Goal: Task Accomplishment & Management: Manage account settings

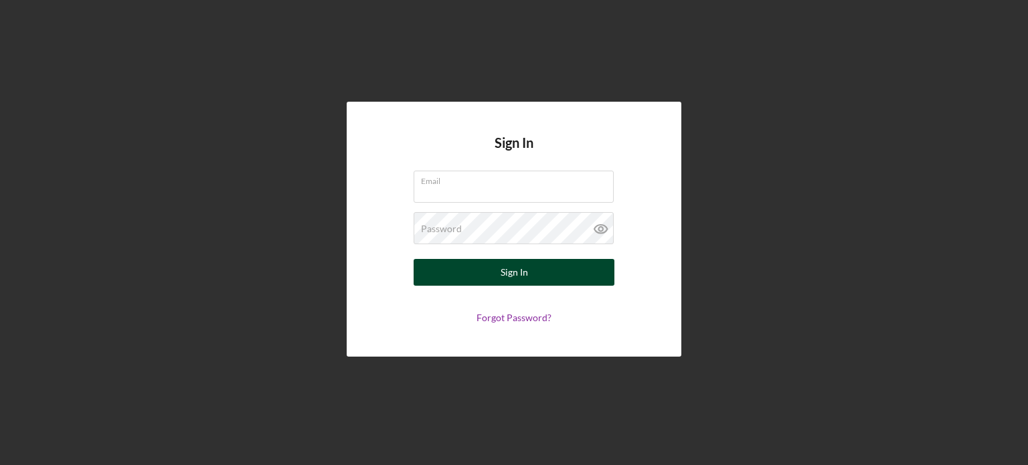
type input "[EMAIL_ADDRESS][DOMAIN_NAME]"
click at [470, 275] on button "Sign In" at bounding box center [514, 272] width 201 height 27
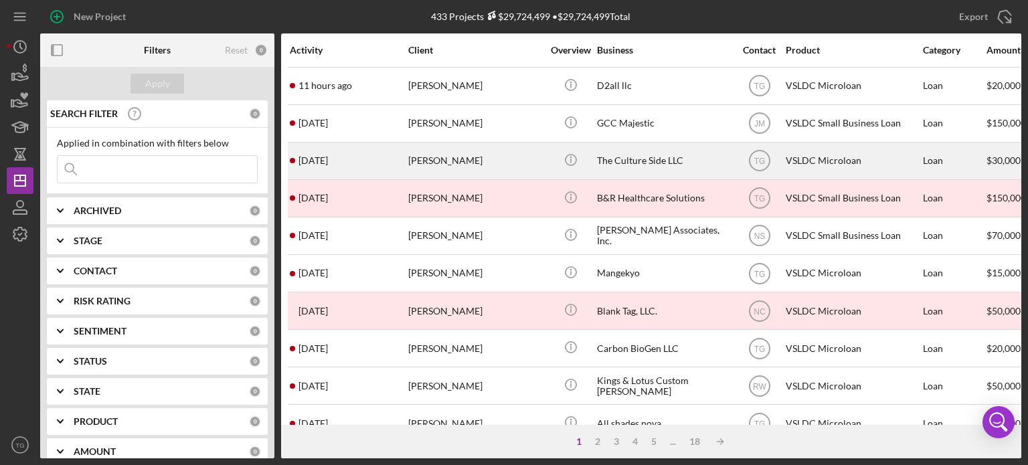
drag, startPoint x: 470, startPoint y: 275, endPoint x: 362, endPoint y: 155, distance: 162.1
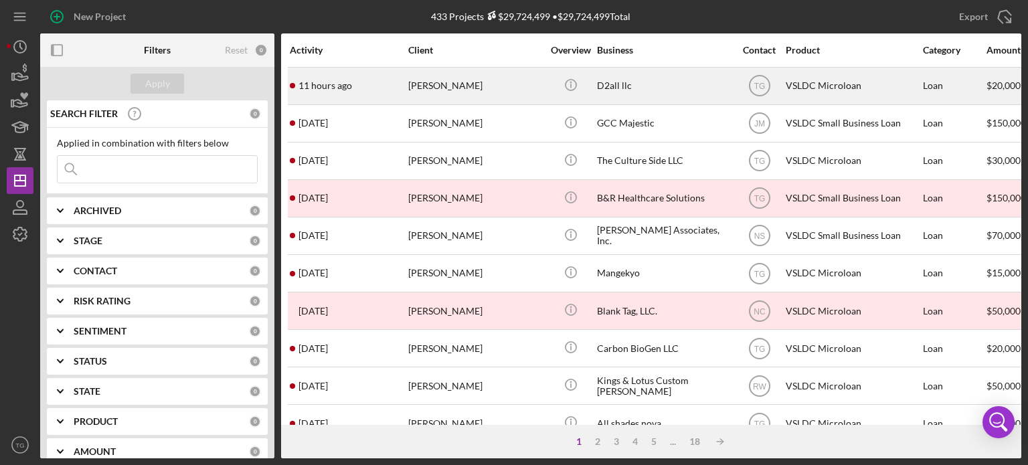
click at [481, 90] on div "[PERSON_NAME]" at bounding box center [475, 85] width 134 height 35
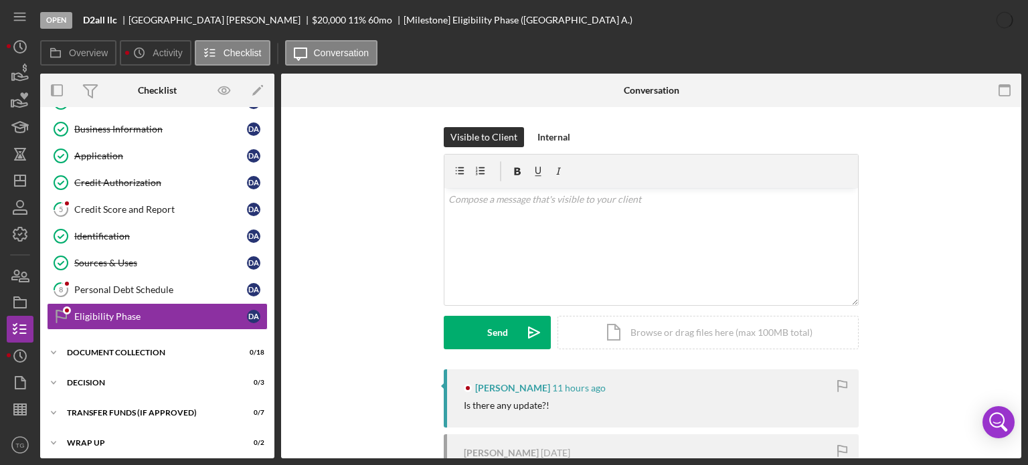
scroll to position [54, 0]
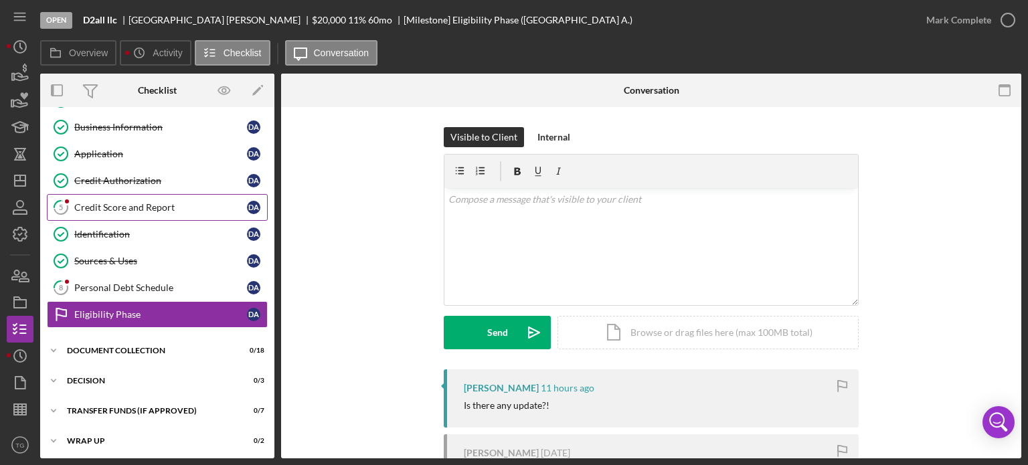
click at [165, 206] on div "Credit Score and Report" at bounding box center [160, 207] width 173 height 11
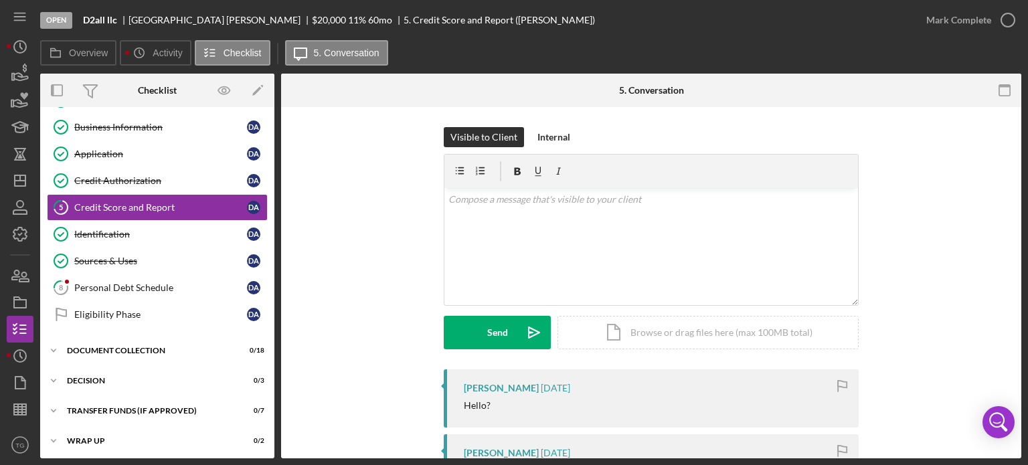
scroll to position [308, 0]
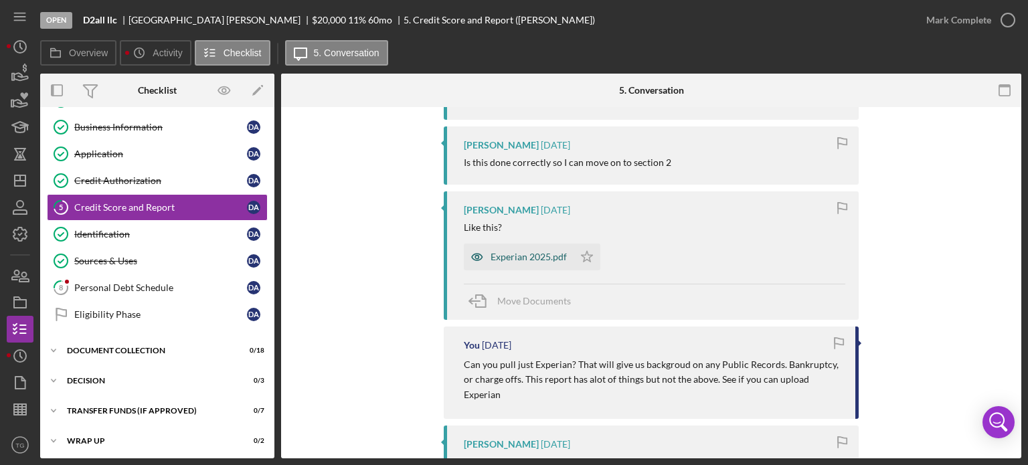
click at [514, 254] on div "Experian 2025.pdf" at bounding box center [529, 257] width 76 height 11
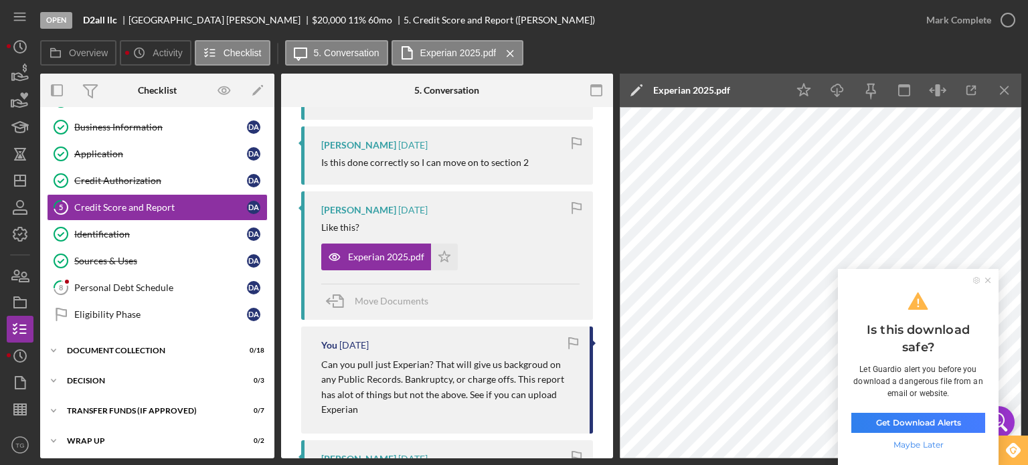
click at [986, 282] on icon at bounding box center [988, 280] width 5 height 5
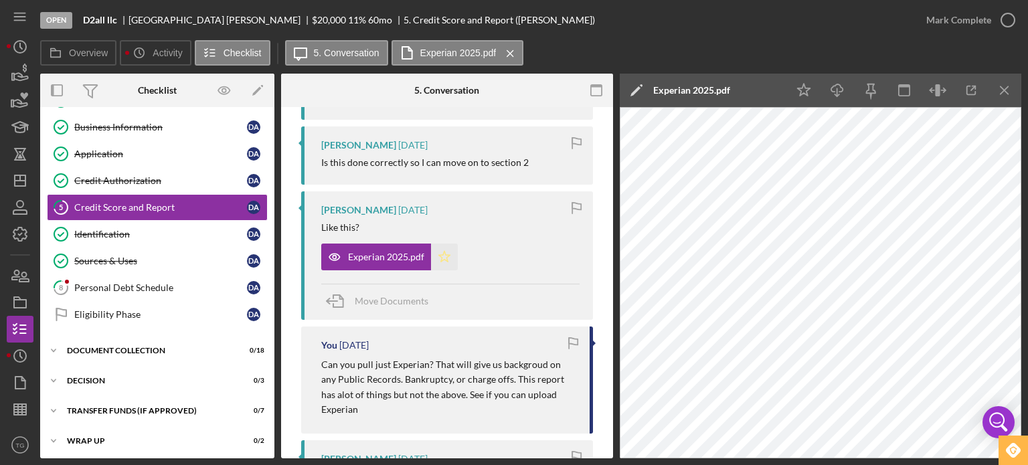
click at [448, 254] on polygon "button" at bounding box center [444, 256] width 11 height 11
click at [1008, 15] on icon "button" at bounding box center [1008, 19] width 33 height 33
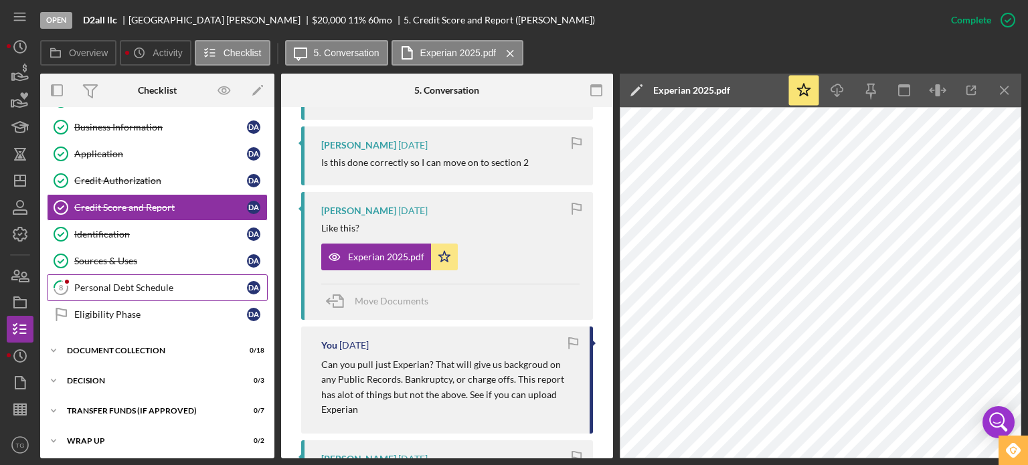
click at [174, 291] on link "8 Personal Debt Schedule D A" at bounding box center [157, 288] width 221 height 27
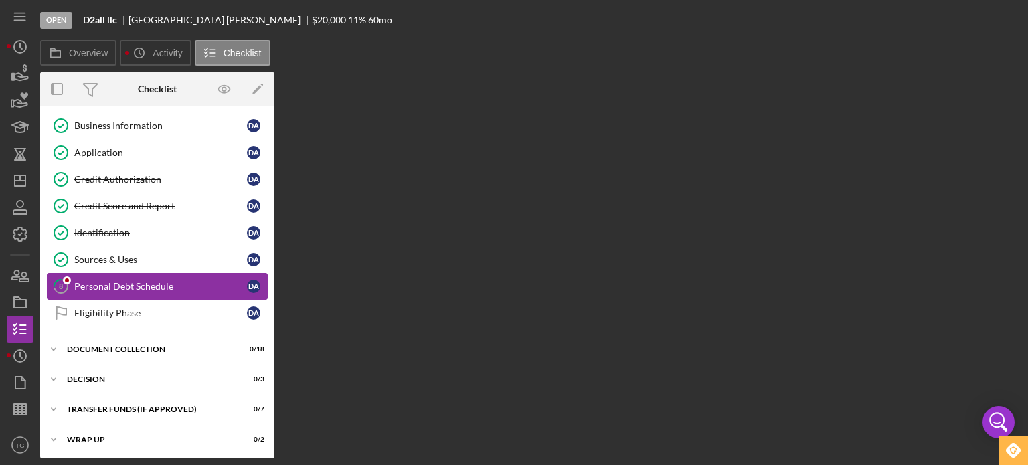
scroll to position [54, 0]
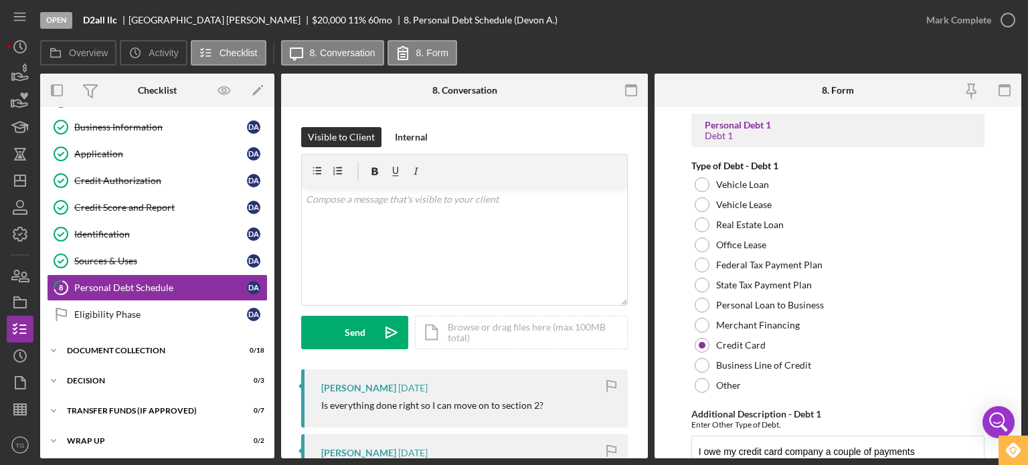
click at [1015, 398] on form "Personal Debt 1 Debt 1 Type of Debt - Debt 1 Vehicle Loan Vehicle Lease Real Es…" at bounding box center [838, 282] width 367 height 351
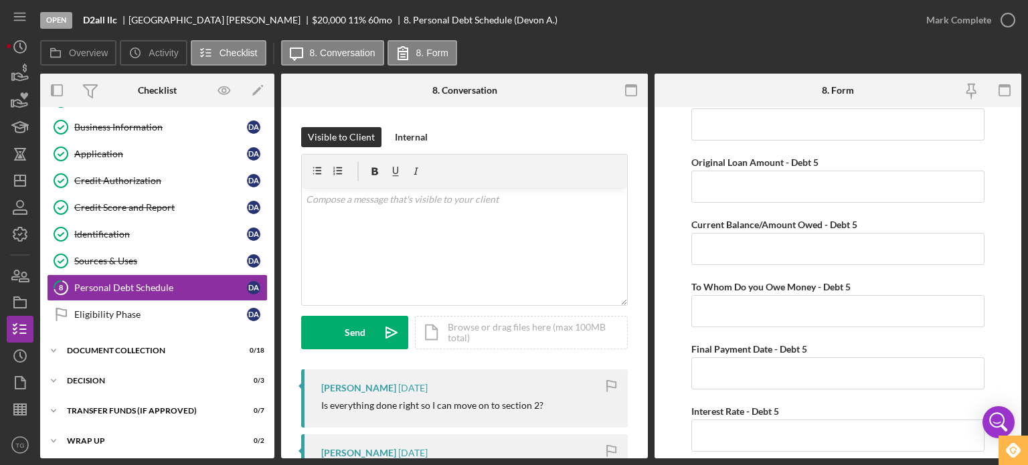
scroll to position [3801, 0]
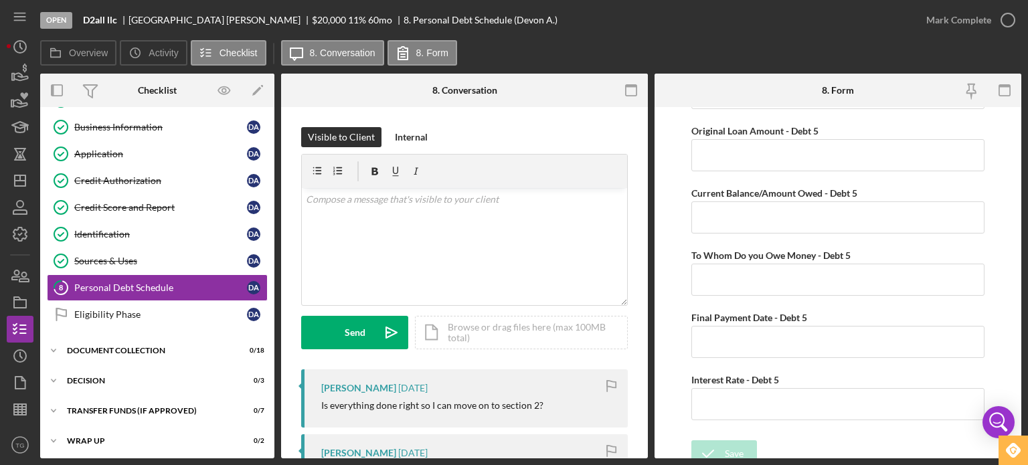
click at [1024, 230] on div "Open D2all llc [PERSON_NAME] $20,000 $20,000 11 % 60 mo 8. Personal Debt Schedu…" at bounding box center [514, 232] width 1028 height 465
drag, startPoint x: 1024, startPoint y: 230, endPoint x: 1016, endPoint y: 231, distance: 8.1
click at [1016, 231] on div "Open D2all llc [PERSON_NAME] $20,000 $20,000 11 % 60 mo 8. Personal Debt Schedu…" at bounding box center [514, 232] width 1028 height 465
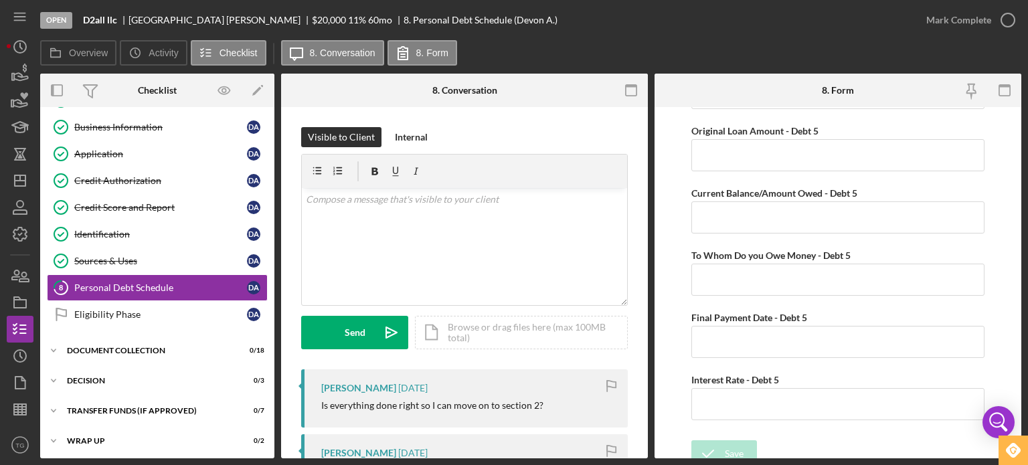
click at [1016, 231] on form "Personal Debt 1 Debt 1 Type of Debt - Debt 1 Vehicle Loan Vehicle Lease Real Es…" at bounding box center [838, 282] width 367 height 351
drag, startPoint x: 1016, startPoint y: 231, endPoint x: 1022, endPoint y: 212, distance: 19.7
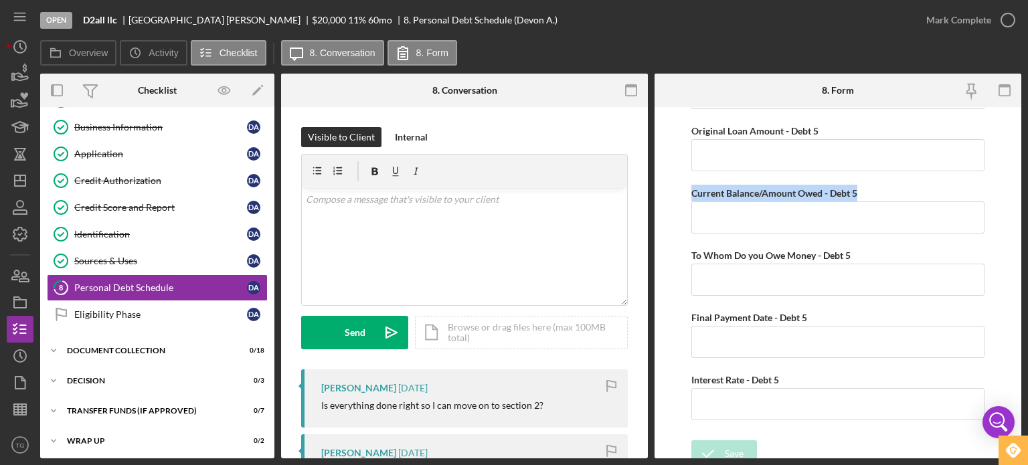
click at [1022, 212] on div "Open D2all llc [PERSON_NAME] $20,000 $20,000 11 % 60 mo 8. Personal Debt Schedu…" at bounding box center [514, 232] width 1028 height 465
drag, startPoint x: 1022, startPoint y: 212, endPoint x: 1018, endPoint y: 204, distance: 9.3
click at [1018, 204] on div "Open D2all llc [PERSON_NAME] $20,000 $20,000 11 % 60 mo 8. Personal Debt Schedu…" at bounding box center [514, 232] width 1028 height 465
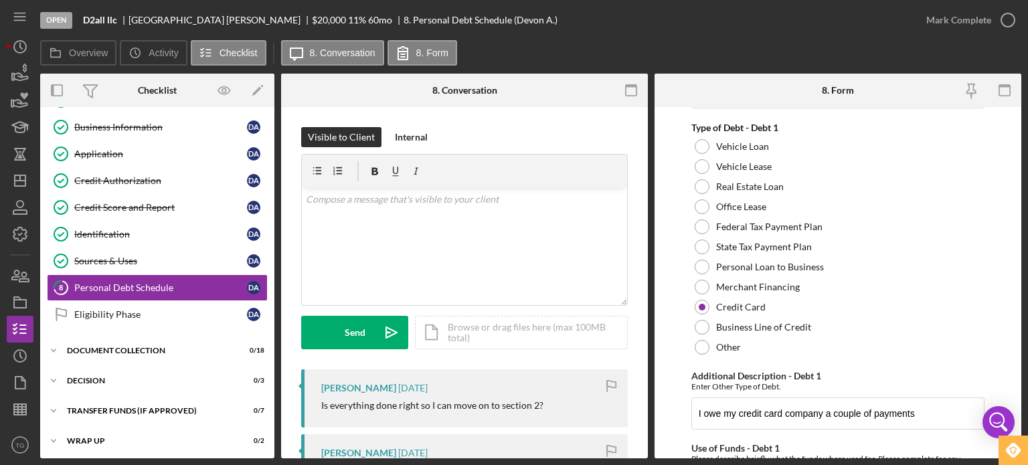
scroll to position [0, 0]
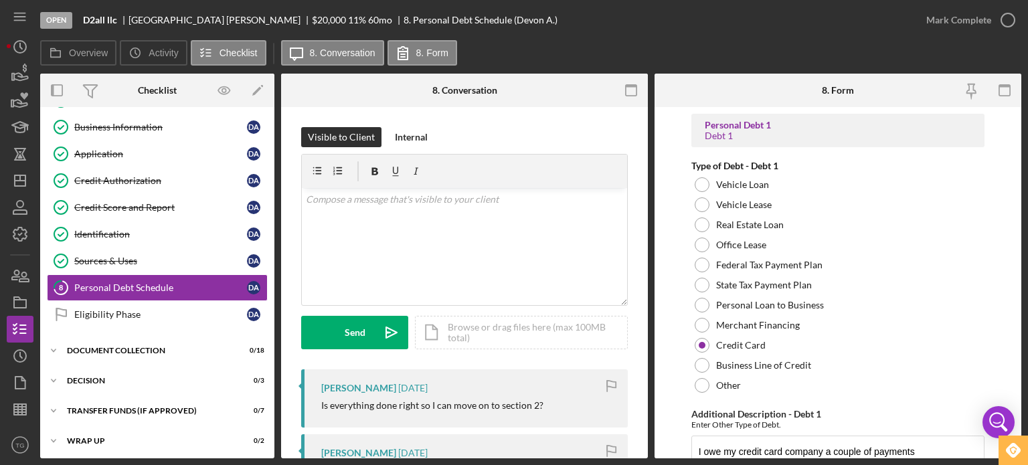
click at [1021, 98] on div at bounding box center [988, 90] width 67 height 33
drag, startPoint x: 1021, startPoint y: 98, endPoint x: 1028, endPoint y: 194, distance: 96.0
click at [1028, 194] on div "Open D2all llc [PERSON_NAME] $20,000 $20,000 11 % 60 mo 8. Personal Debt Schedu…" at bounding box center [514, 232] width 1028 height 465
drag, startPoint x: 1014, startPoint y: 207, endPoint x: 1028, endPoint y: 270, distance: 64.3
click at [1028, 270] on div "Open D2all llc [PERSON_NAME] $20,000 $20,000 11 % 60 mo 8. Personal Debt Schedu…" at bounding box center [514, 232] width 1028 height 465
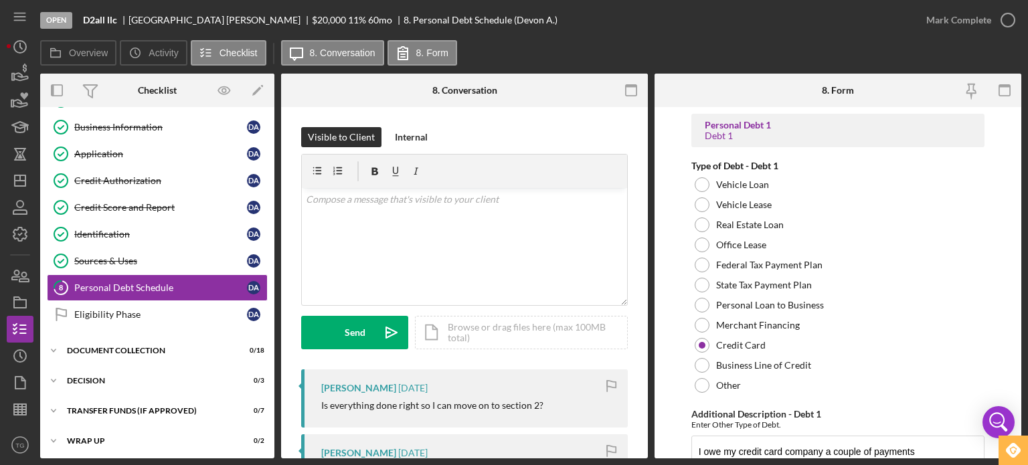
click at [1021, 318] on form "Personal Debt 1 Debt 1 Type of Debt - Debt 1 Vehicle Loan Vehicle Lease Real Es…" at bounding box center [838, 282] width 367 height 351
click at [1020, 323] on form "Personal Debt 1 Debt 1 Type of Debt - Debt 1 Vehicle Loan Vehicle Lease Real Es…" at bounding box center [838, 282] width 367 height 351
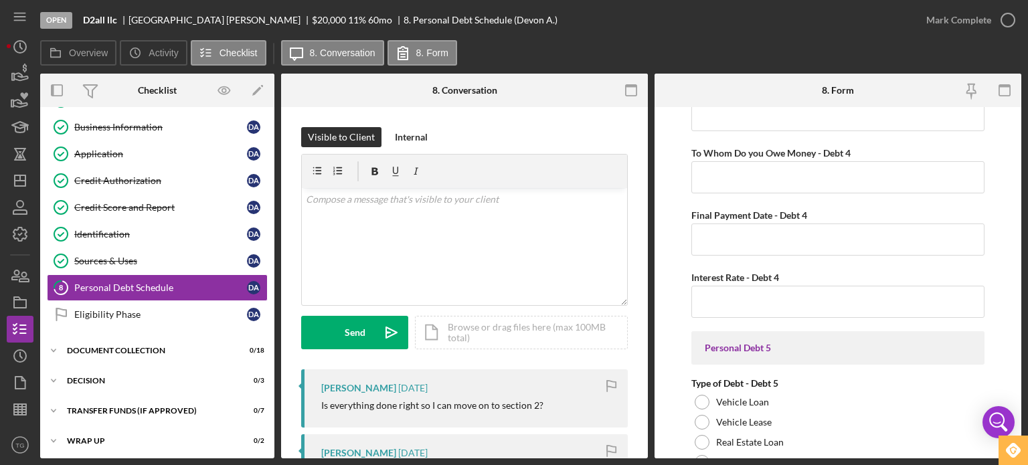
scroll to position [3387, 0]
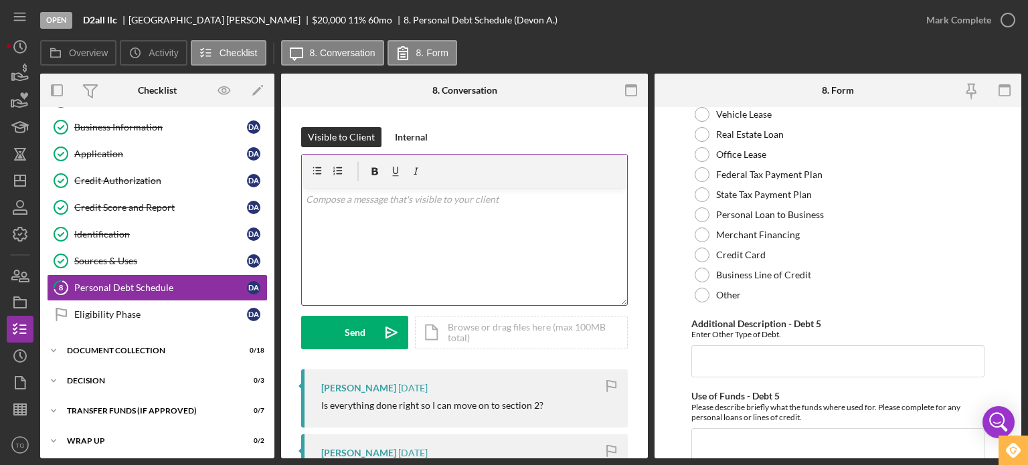
drag, startPoint x: 367, startPoint y: 200, endPoint x: 337, endPoint y: 257, distance: 65.0
click at [337, 257] on div "v Color teal Color pink Remove color Add row above Add row below Add column bef…" at bounding box center [464, 246] width 325 height 117
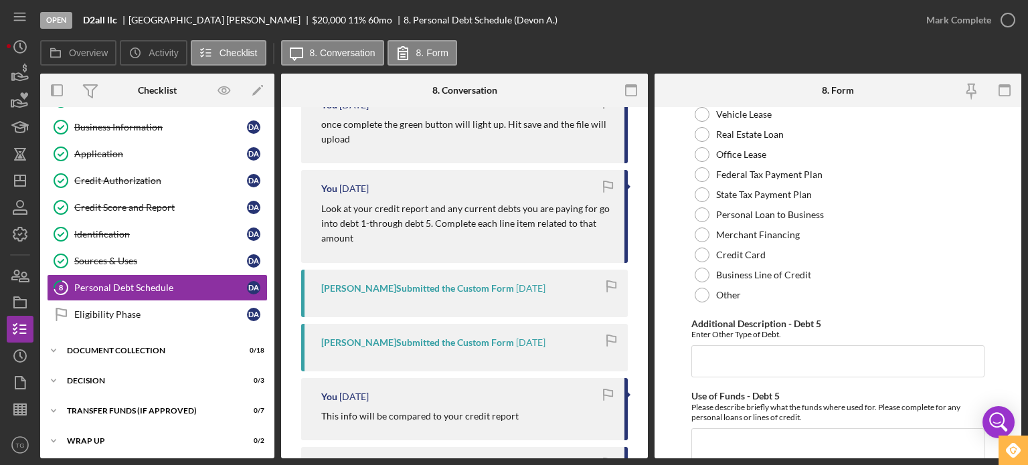
scroll to position [924, 0]
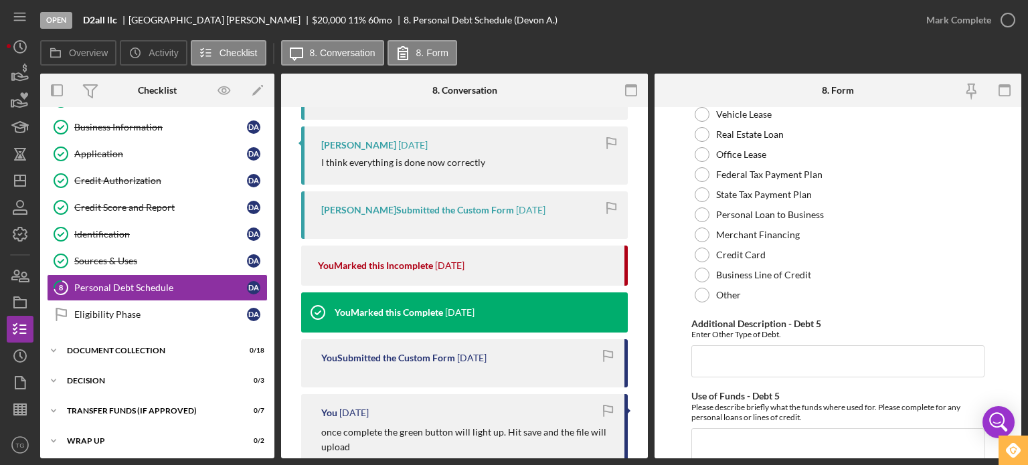
scroll to position [0, 0]
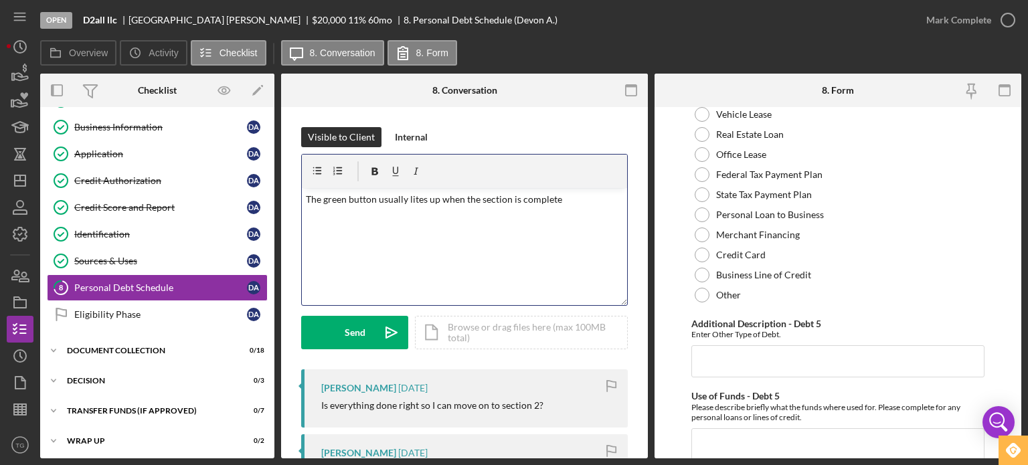
click at [582, 198] on p "The green button usually lites up when the section is complete" at bounding box center [465, 199] width 318 height 15
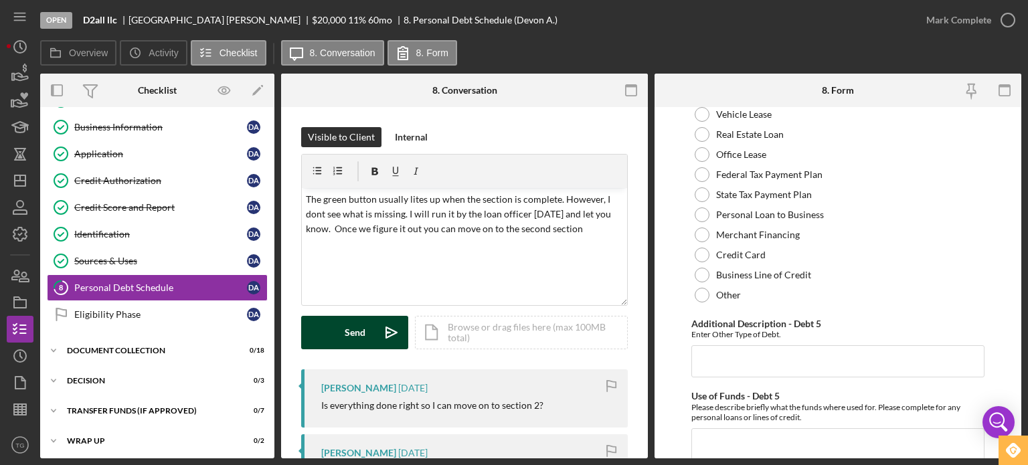
click at [355, 331] on div "Send" at bounding box center [355, 332] width 21 height 33
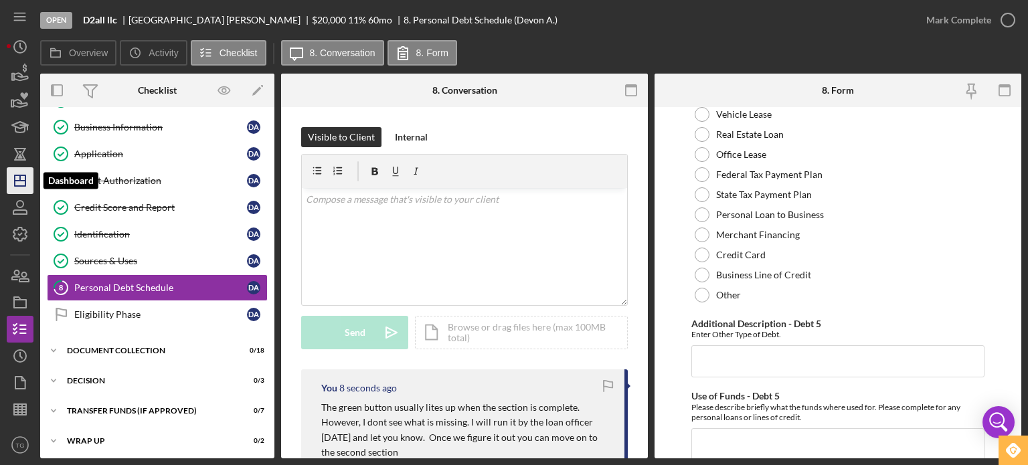
click at [20, 181] on line "button" at bounding box center [20, 177] width 0 height 5
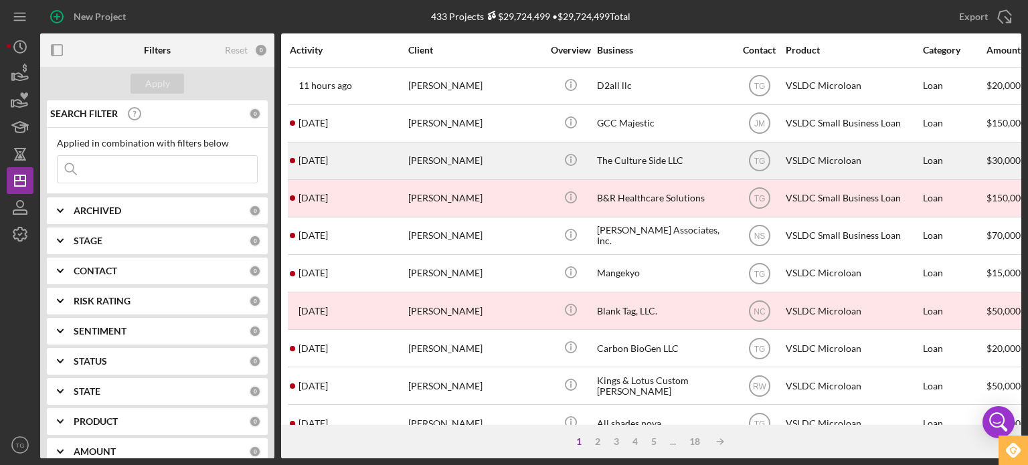
click at [439, 165] on div "[PERSON_NAME]" at bounding box center [475, 160] width 134 height 35
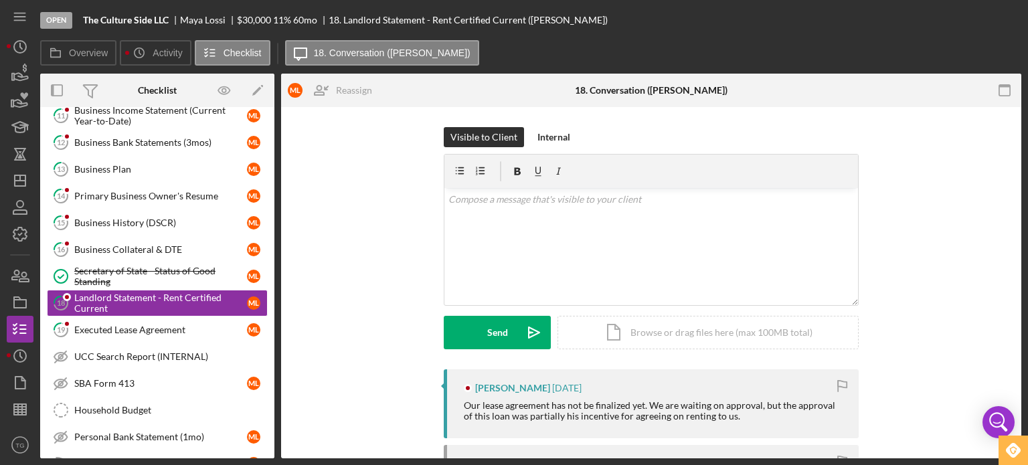
scroll to position [168, 0]
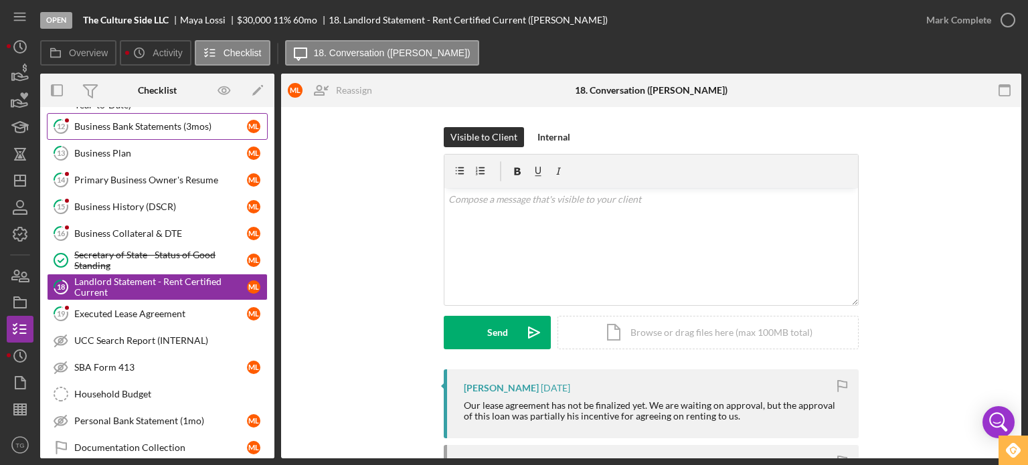
click at [115, 129] on div "Business Bank Statements (3mos)" at bounding box center [160, 126] width 173 height 11
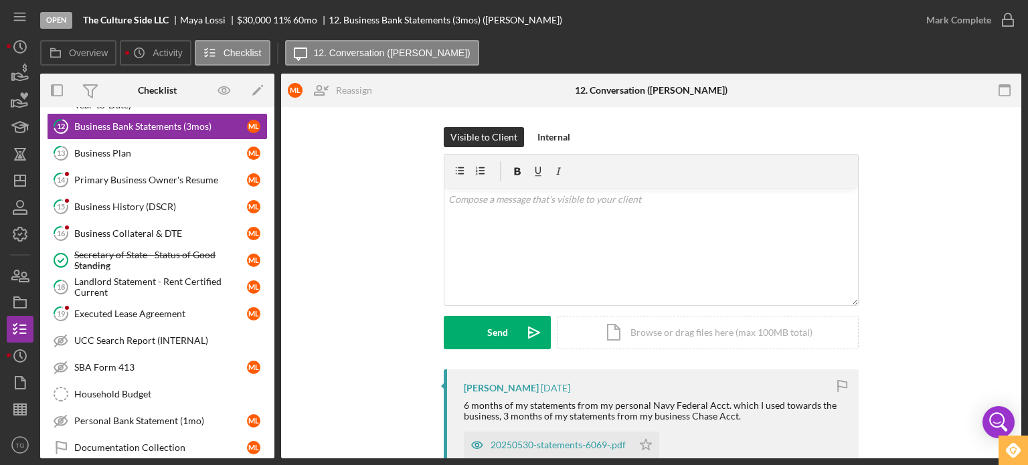
scroll to position [308, 0]
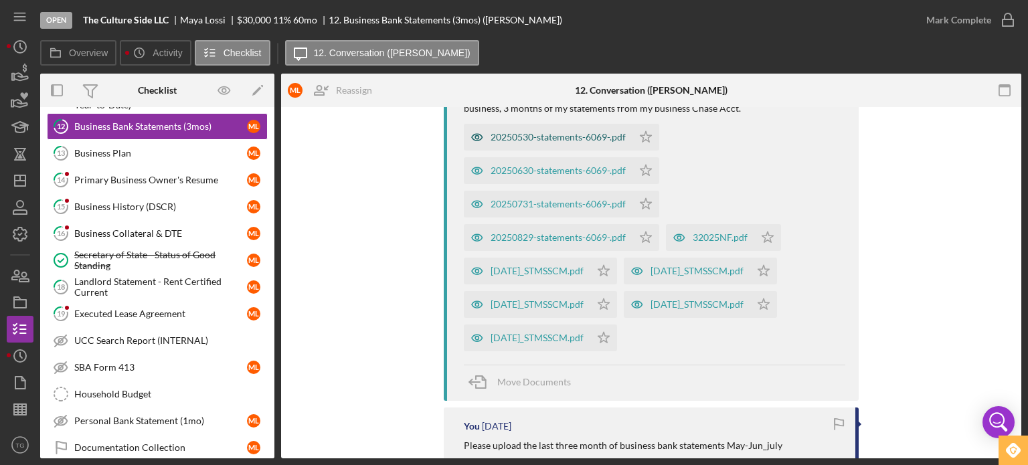
click at [548, 133] on div "20250530-statements-6069-.pdf" at bounding box center [558, 137] width 135 height 11
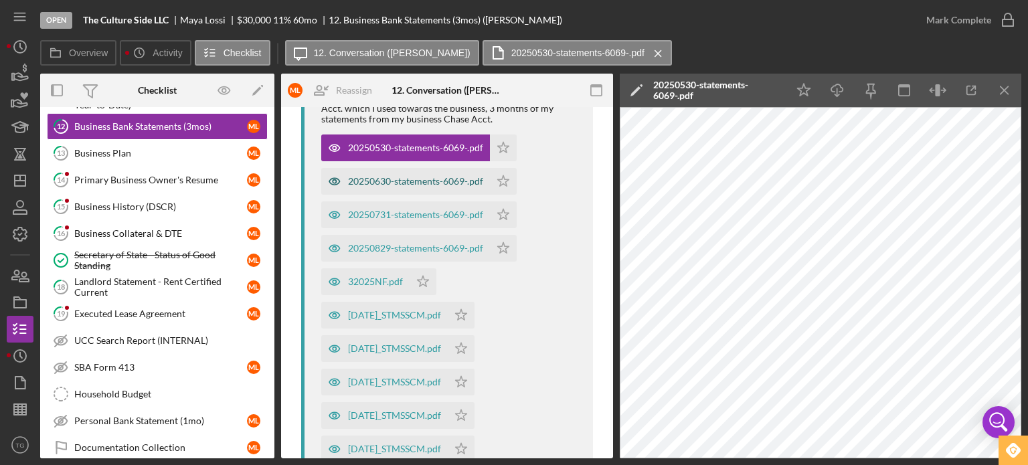
click at [453, 189] on div "20250630-statements-6069-.pdf" at bounding box center [405, 181] width 169 height 27
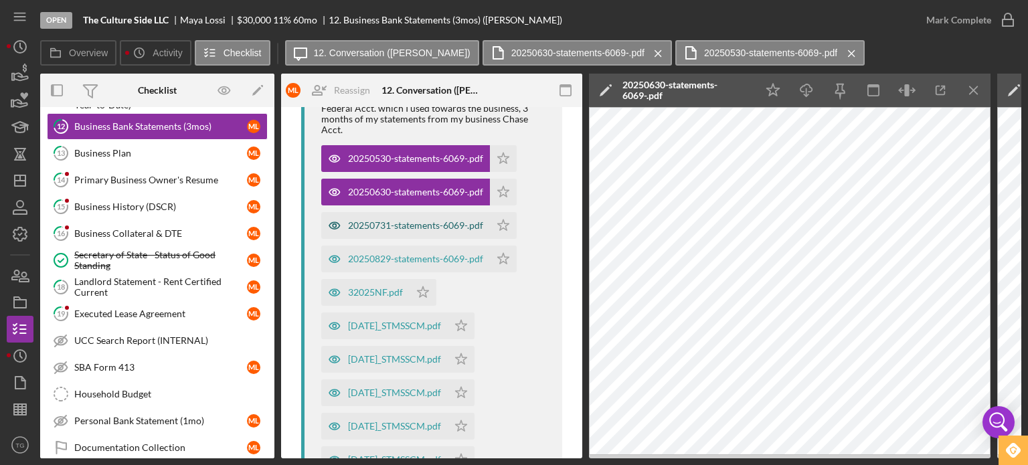
click at [450, 224] on div "20250731-statements-6069-.pdf" at bounding box center [415, 225] width 135 height 11
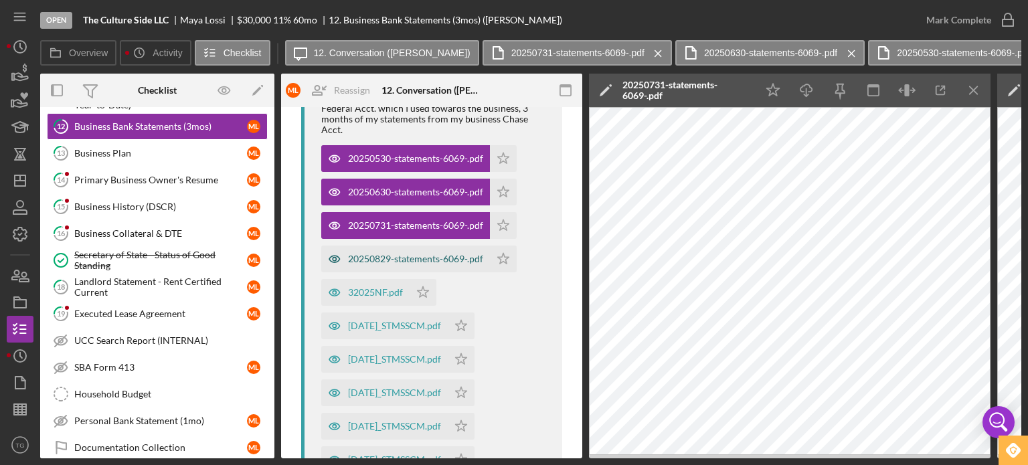
click at [454, 260] on div "20250829-statements-6069-.pdf" at bounding box center [415, 259] width 135 height 11
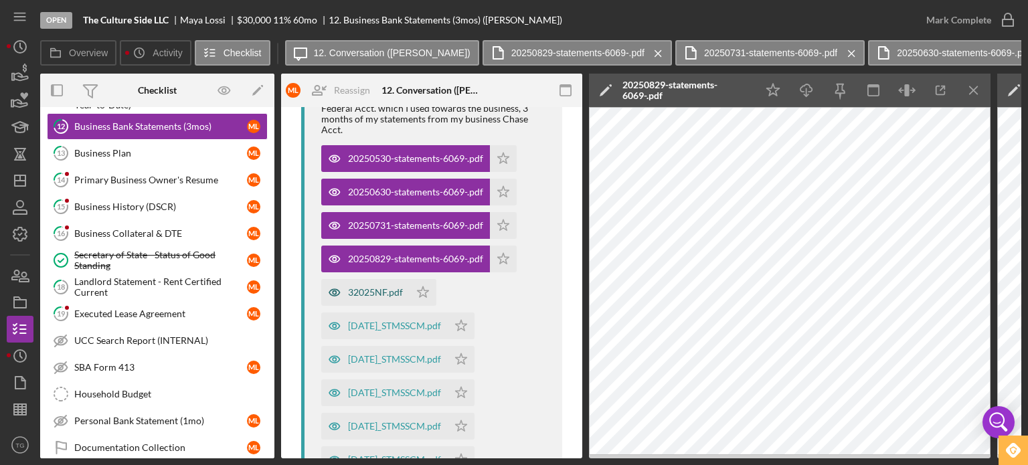
click at [385, 299] on div "32025NF.pdf" at bounding box center [365, 292] width 88 height 27
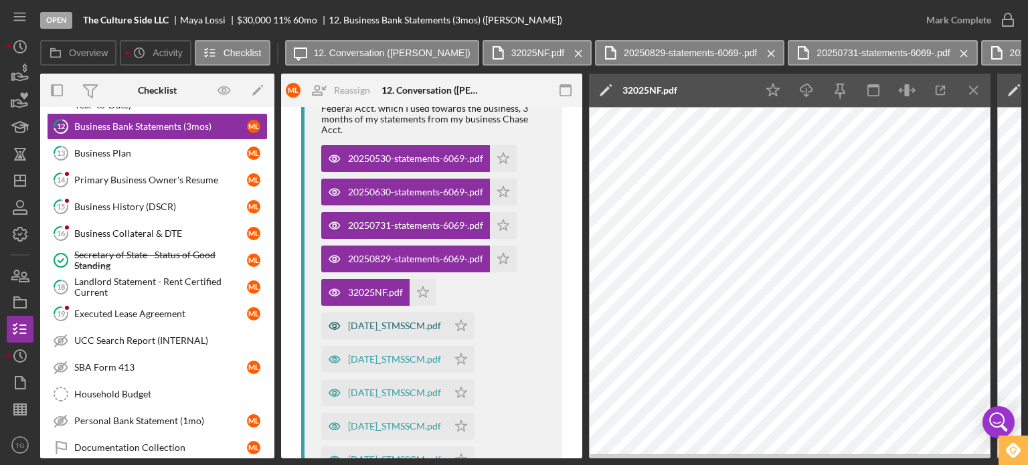
click at [385, 321] on div "[DATE]_STMSSCM.pdf" at bounding box center [394, 326] width 93 height 11
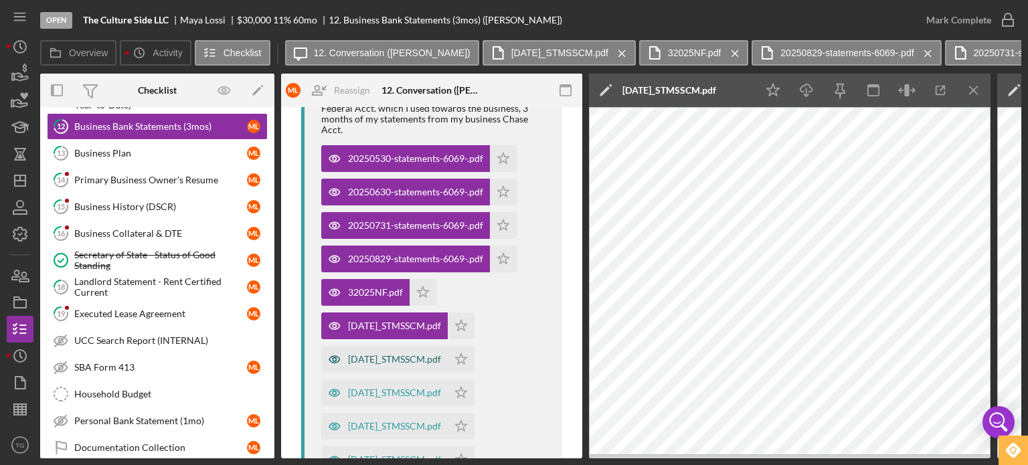
click at [402, 354] on div "[DATE]_STMSSCM.pdf" at bounding box center [394, 359] width 93 height 11
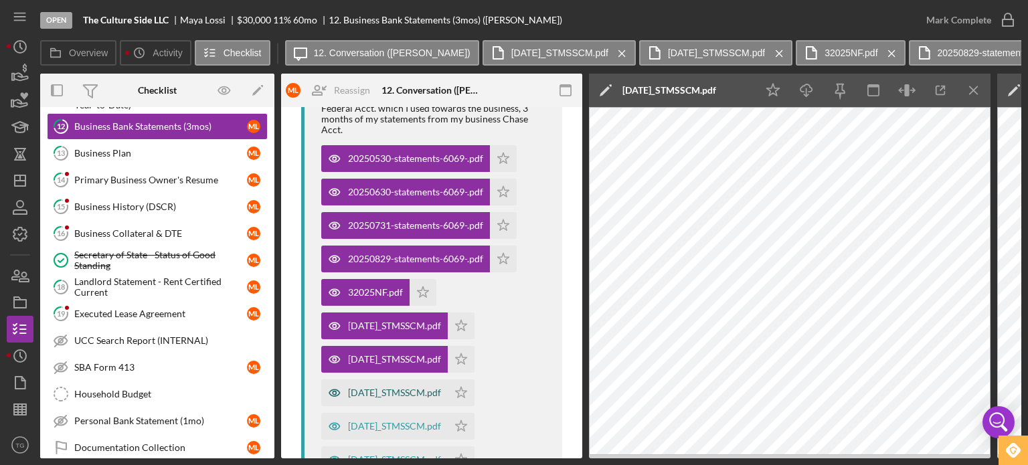
click at [400, 390] on div "[DATE]_STMSSCM.pdf" at bounding box center [394, 393] width 93 height 11
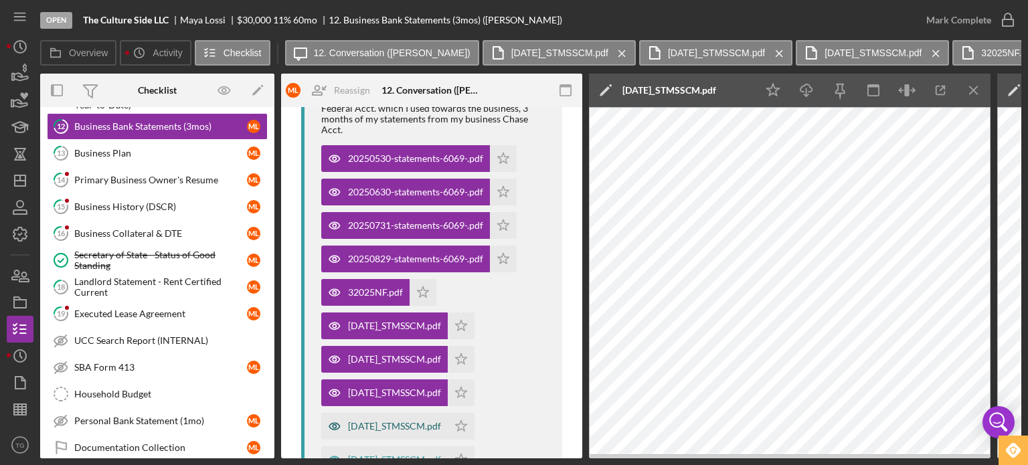
click at [400, 416] on div "[DATE]_STMSSCM.pdf" at bounding box center [384, 426] width 127 height 27
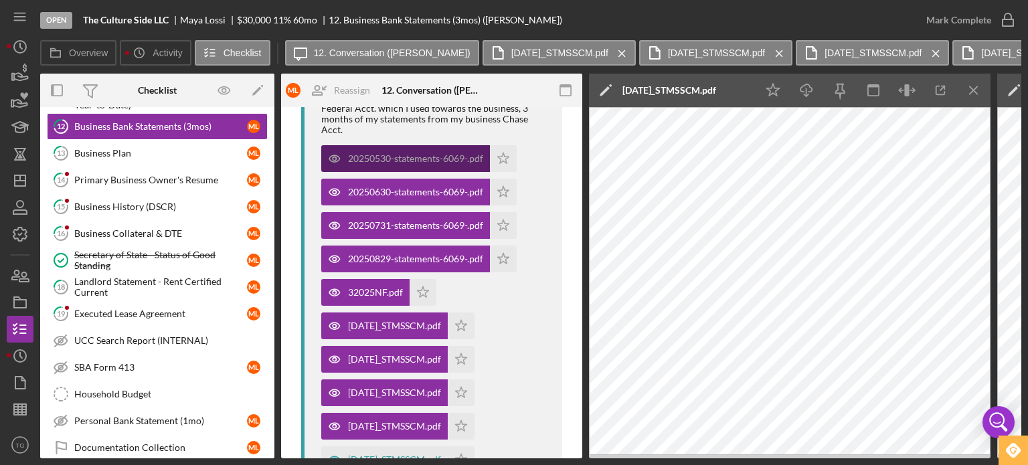
click at [439, 161] on div "20250530-statements-6069-.pdf" at bounding box center [415, 158] width 135 height 11
click at [573, 447] on div "Visible to Client Internal v Color teal Color pink Remove color Add row above A…" at bounding box center [431, 303] width 301 height 1008
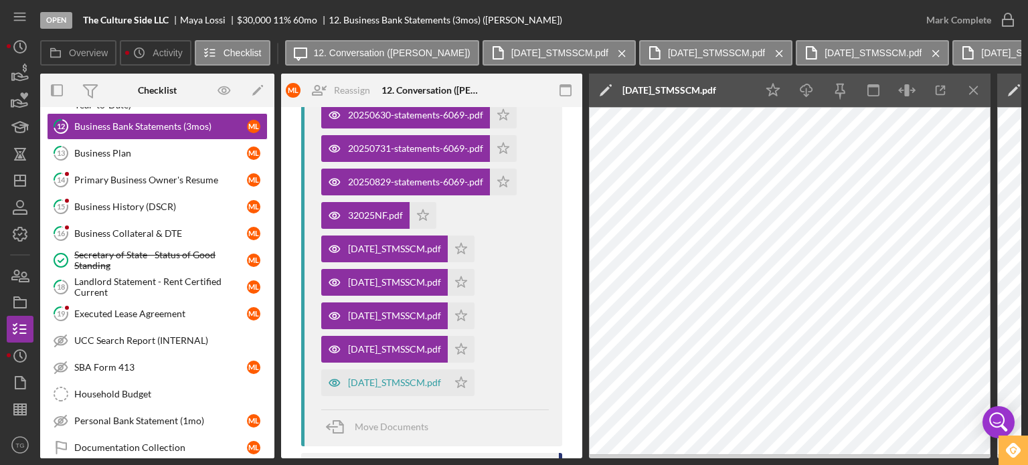
click at [578, 447] on div "Visible to Client Internal v Color teal Color pink Remove color Add row above A…" at bounding box center [431, 226] width 301 height 1008
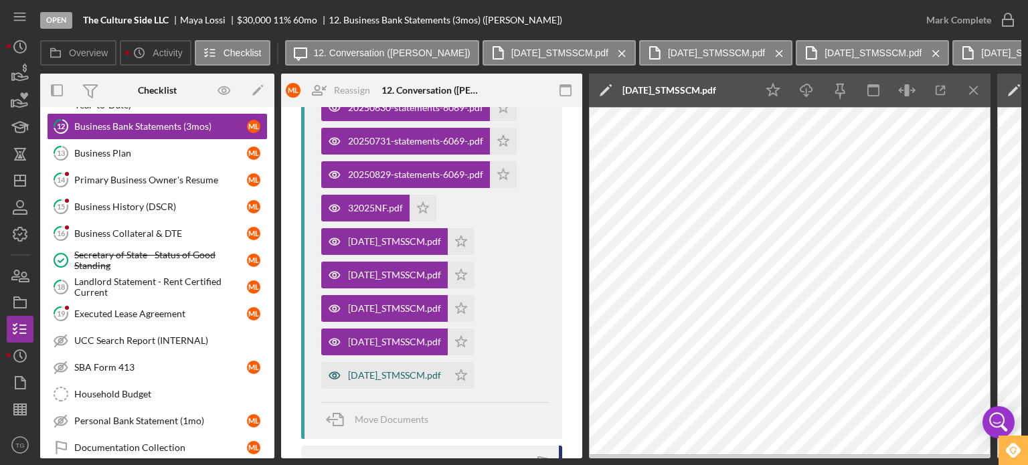
click at [439, 372] on div "[DATE]_STMSSCM.pdf" at bounding box center [394, 375] width 93 height 11
click at [475, 380] on icon "Icon/Star" at bounding box center [461, 375] width 27 height 27
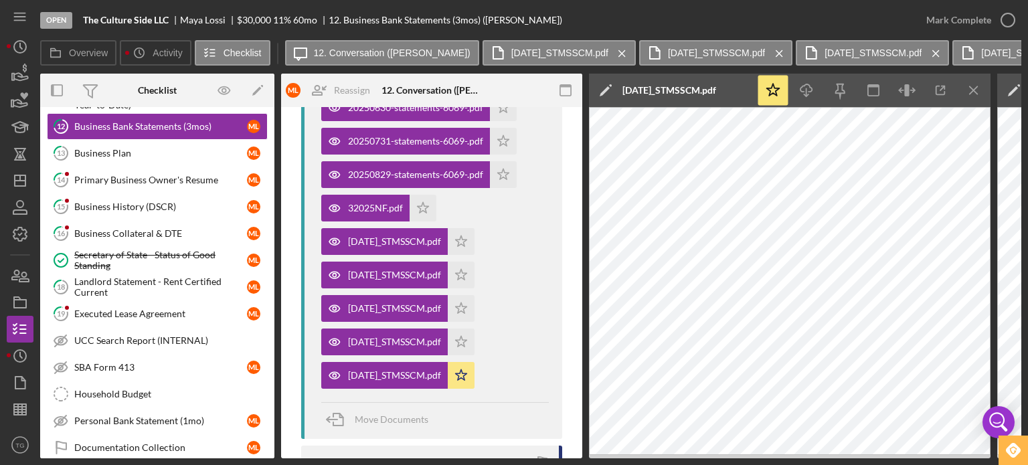
click at [475, 380] on icon "Icon/Star" at bounding box center [461, 375] width 27 height 27
click at [467, 339] on polygon "button" at bounding box center [461, 342] width 11 height 11
click at [467, 306] on polygon "button" at bounding box center [461, 308] width 11 height 11
click at [475, 272] on icon "Icon/Star" at bounding box center [461, 275] width 27 height 27
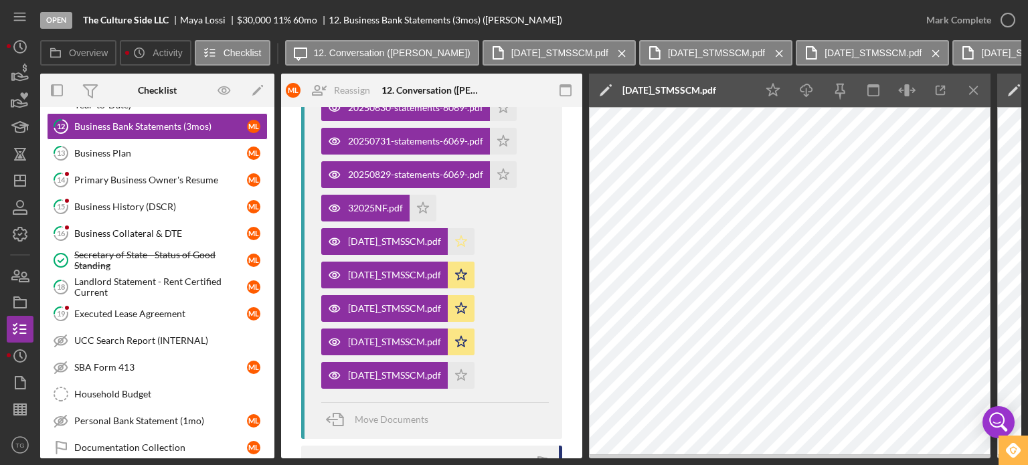
click at [475, 246] on icon "Icon/Star" at bounding box center [461, 241] width 27 height 27
click at [467, 380] on polygon "button" at bounding box center [461, 375] width 11 height 11
click at [431, 204] on icon "Icon/Star" at bounding box center [423, 208] width 27 height 27
click at [495, 170] on icon "Icon/Star" at bounding box center [503, 174] width 27 height 27
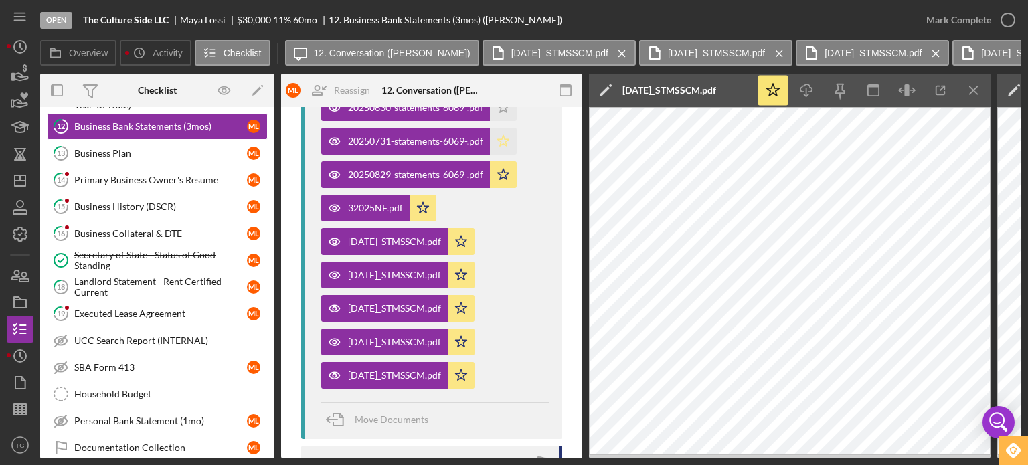
click at [510, 138] on icon "Icon/Star" at bounding box center [503, 141] width 27 height 27
click at [505, 106] on div at bounding box center [532, 90] width 100 height 33
click at [507, 109] on polygon "button" at bounding box center [503, 107] width 11 height 11
click at [578, 137] on div "Visible to Client Internal v Color teal Color pink Remove color Add row above A…" at bounding box center [431, 219] width 301 height 1008
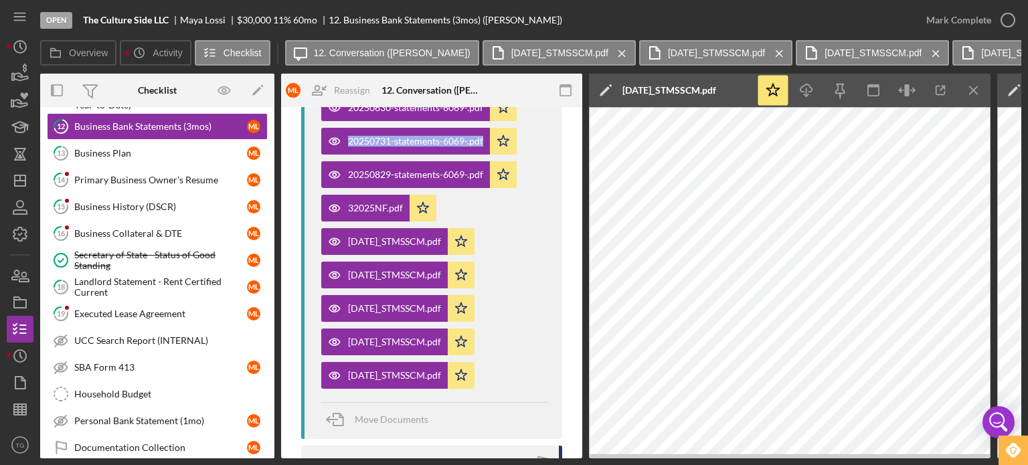
click at [578, 137] on div "Visible to Client Internal v Color teal Color pink Remove color Add row above A…" at bounding box center [431, 219] width 301 height 1008
drag, startPoint x: 578, startPoint y: 137, endPoint x: 573, endPoint y: 145, distance: 9.7
click at [573, 145] on div "Visible to Client Internal v Color teal Color pink Remove color Add row above A…" at bounding box center [431, 219] width 301 height 1008
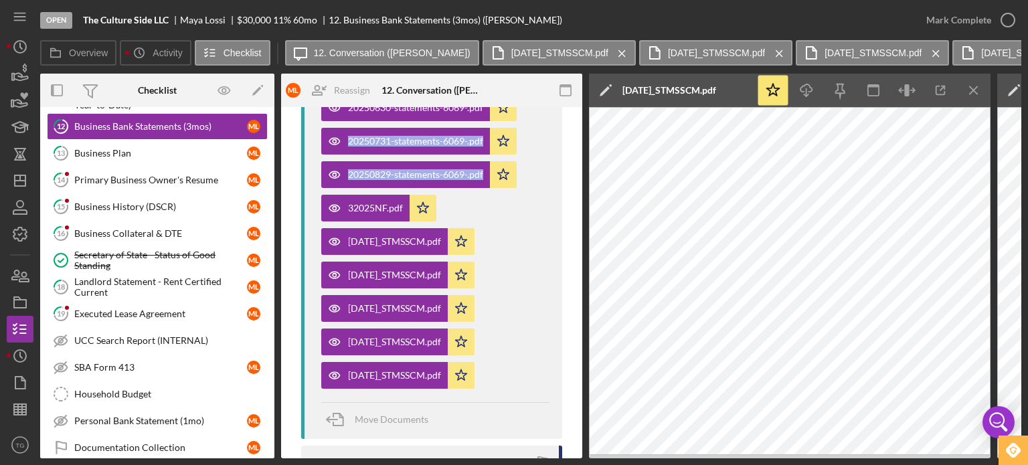
drag, startPoint x: 573, startPoint y: 145, endPoint x: 571, endPoint y: 236, distance: 91.7
click at [571, 236] on div "Visible to Client Internal v Color teal Color pink Remove color Add row above A…" at bounding box center [431, 219] width 301 height 1008
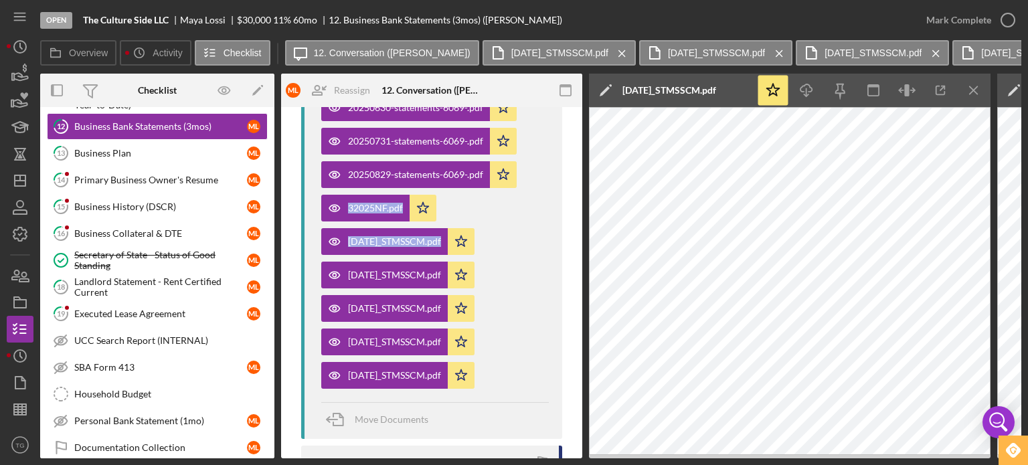
drag, startPoint x: 571, startPoint y: 236, endPoint x: 576, endPoint y: 244, distance: 8.7
click at [576, 244] on div "Visible to Client Internal v Color teal Color pink Remove color Add row above A…" at bounding box center [431, 219] width 301 height 1008
drag, startPoint x: 581, startPoint y: 259, endPoint x: 584, endPoint y: 189, distance: 69.7
click at [584, 189] on div "Overview Internal Workflow Stage Open Icon/Dropdown Arrow Archive (can unarchiv…" at bounding box center [531, 266] width 982 height 385
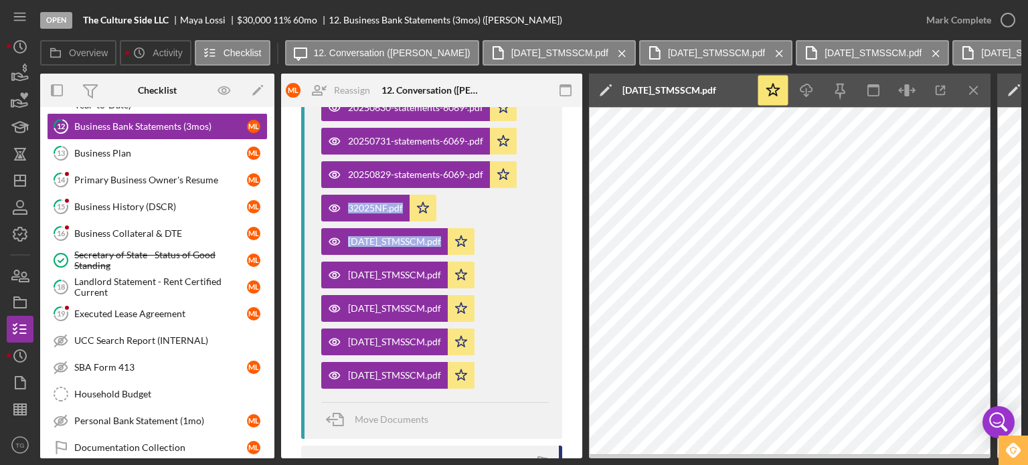
click at [578, 191] on div "Visible to Client Internal v Color teal Color pink Remove color Add row above A…" at bounding box center [431, 219] width 301 height 1008
click at [576, 247] on div "Visible to Client Internal v Color teal Color pink Remove color Add row above A…" at bounding box center [431, 219] width 301 height 1008
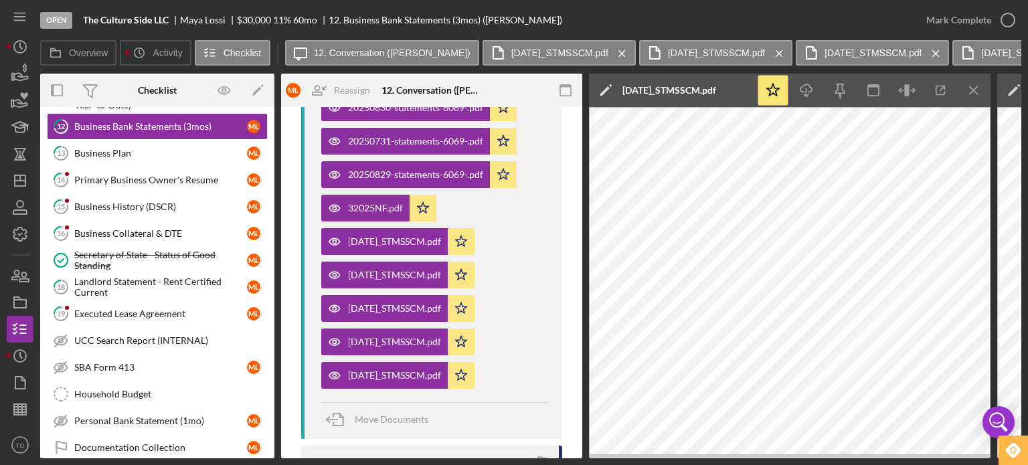
click at [576, 245] on div "Visible to Client Internal v Color teal Color pink Remove color Add row above A…" at bounding box center [431, 219] width 301 height 1008
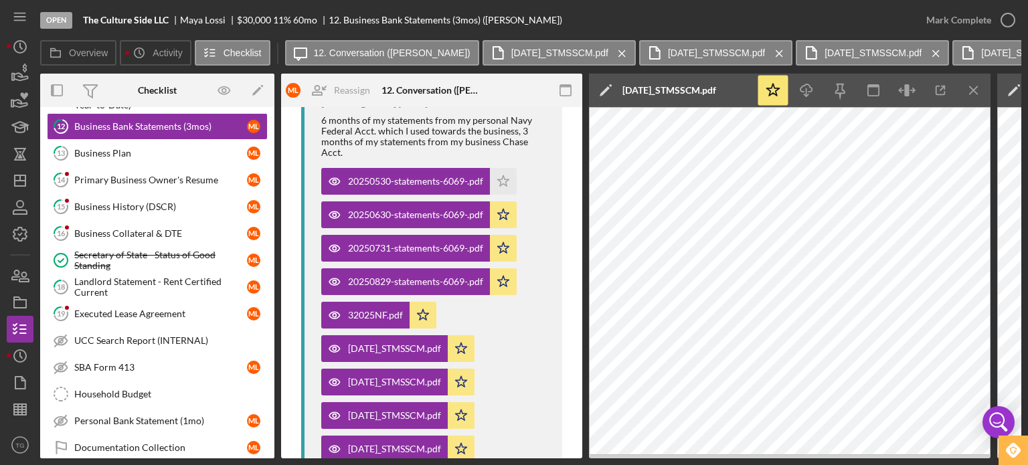
scroll to position [258, 0]
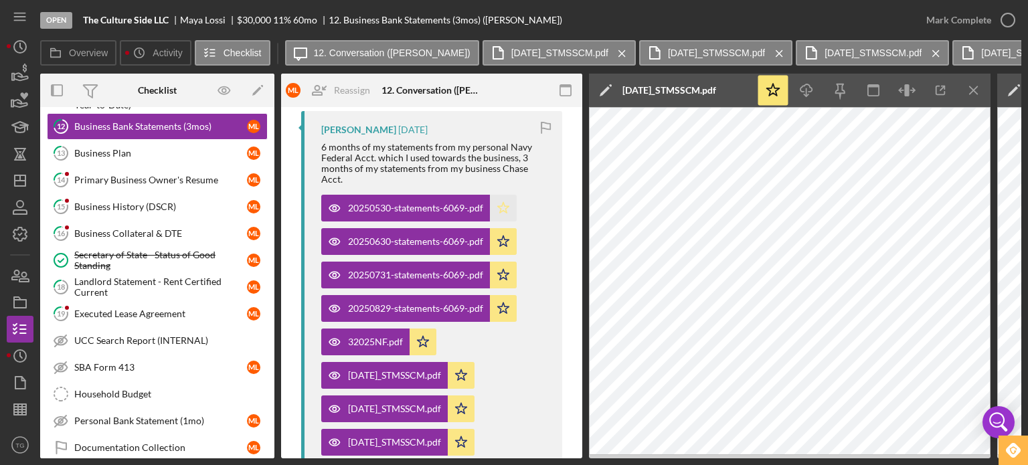
click at [501, 202] on icon "Icon/Star" at bounding box center [503, 208] width 27 height 27
drag, startPoint x: 872, startPoint y: 92, endPoint x: 889, endPoint y: 106, distance: 22.3
click at [889, 106] on div "Icon/Star Icon/Download Icon/Menu Close" at bounding box center [874, 90] width 234 height 33
click at [1008, 22] on icon "button" at bounding box center [1008, 19] width 33 height 33
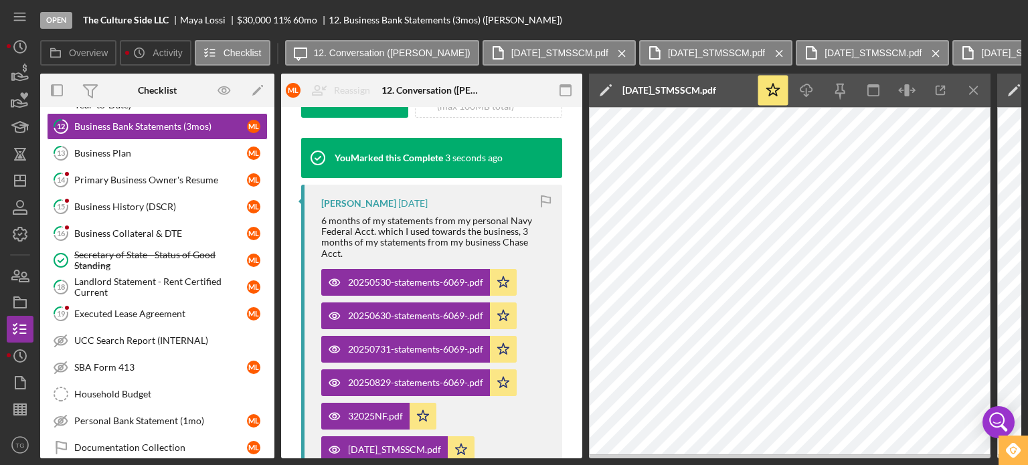
scroll to position [457, 0]
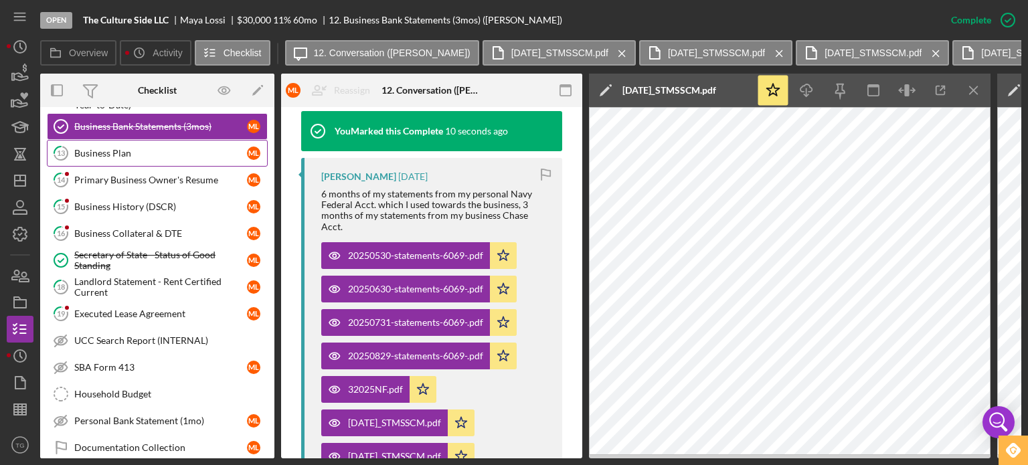
click at [124, 148] on div "Business Plan" at bounding box center [160, 153] width 173 height 11
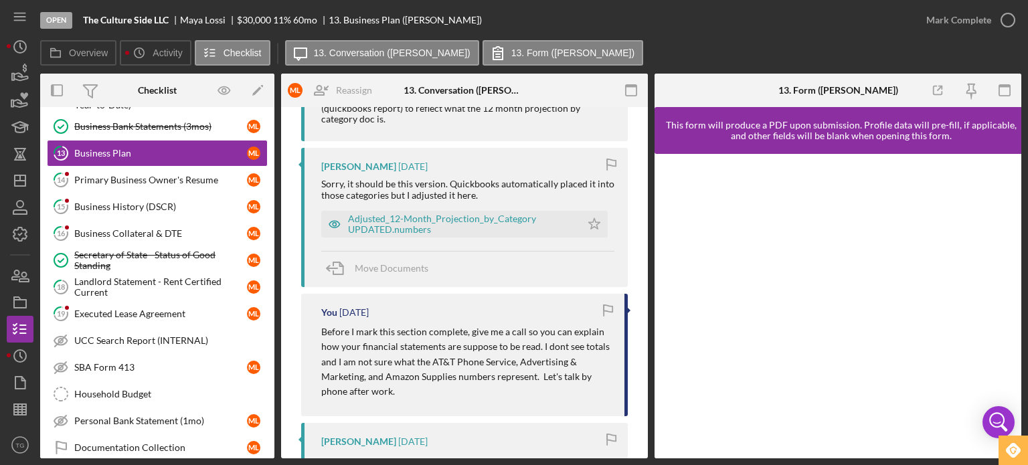
scroll to position [616, 0]
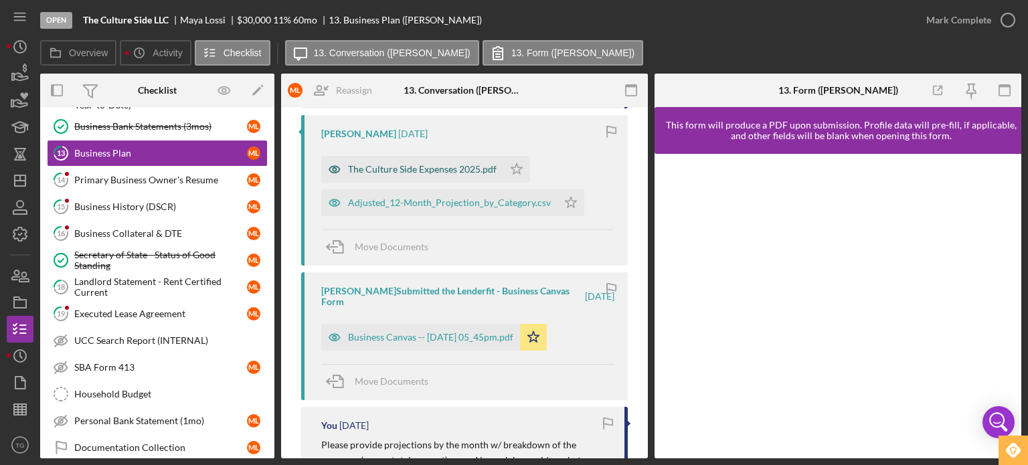
click at [462, 164] on div "The Culture Side Expenses 2025.pdf" at bounding box center [422, 169] width 149 height 11
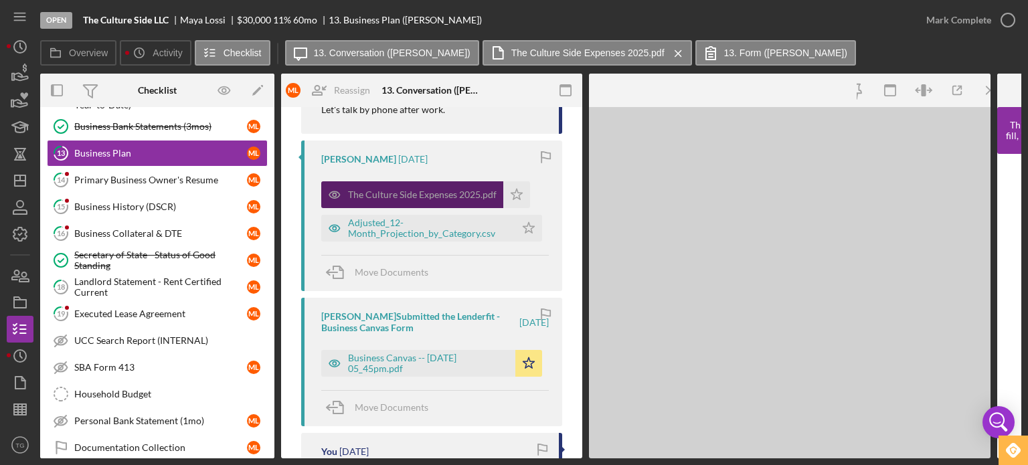
scroll to position [627, 0]
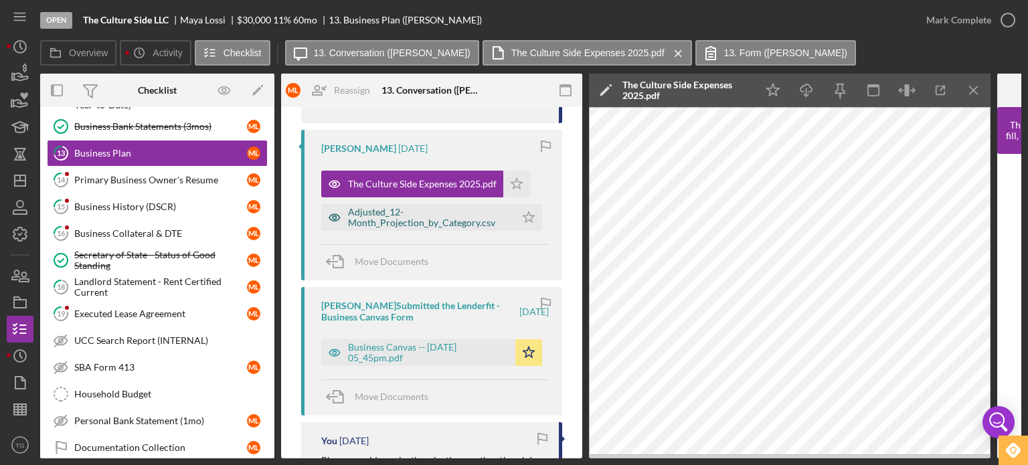
click at [423, 226] on div "Adjusted_12-Month_Projection_by_Category.csv" at bounding box center [428, 217] width 161 height 21
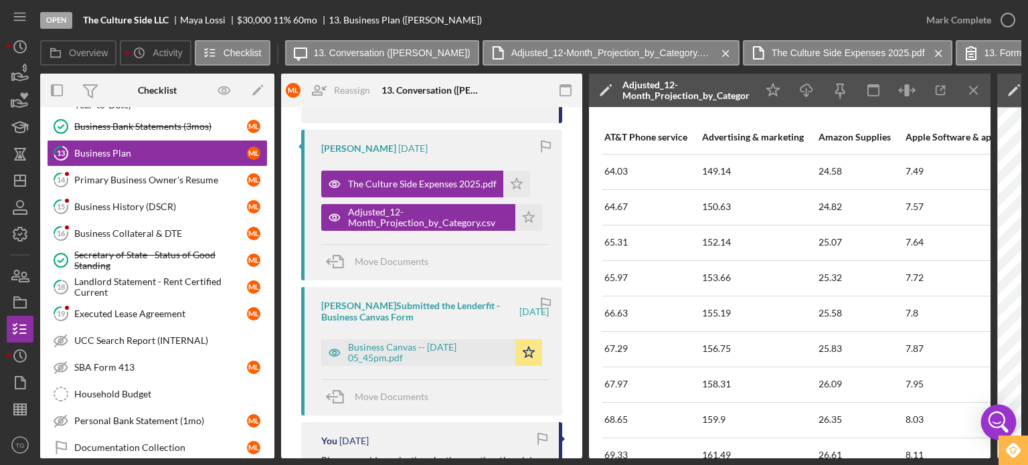
click at [988, 436] on body "Open The Culture Side LLC [PERSON_NAME] $30,000 $30,000 11 % 60 mo 13. Business…" at bounding box center [514, 232] width 1028 height 465
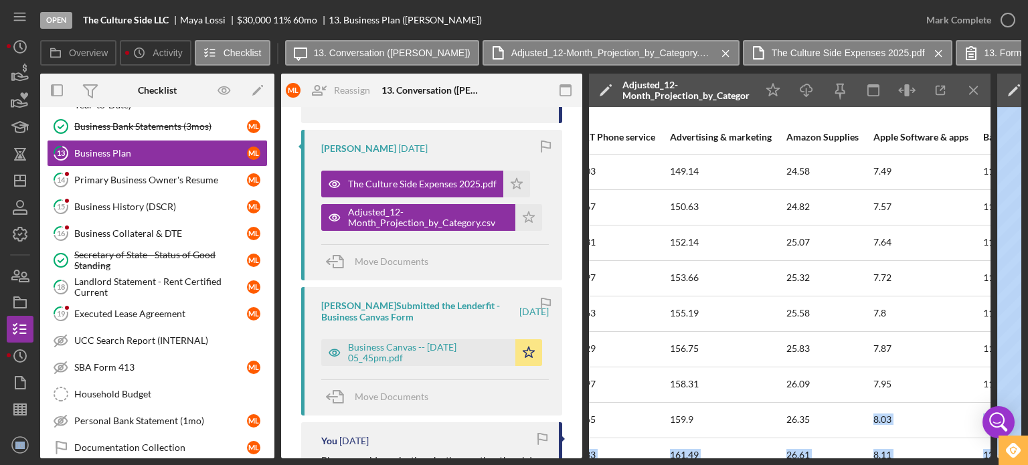
scroll to position [0, 143]
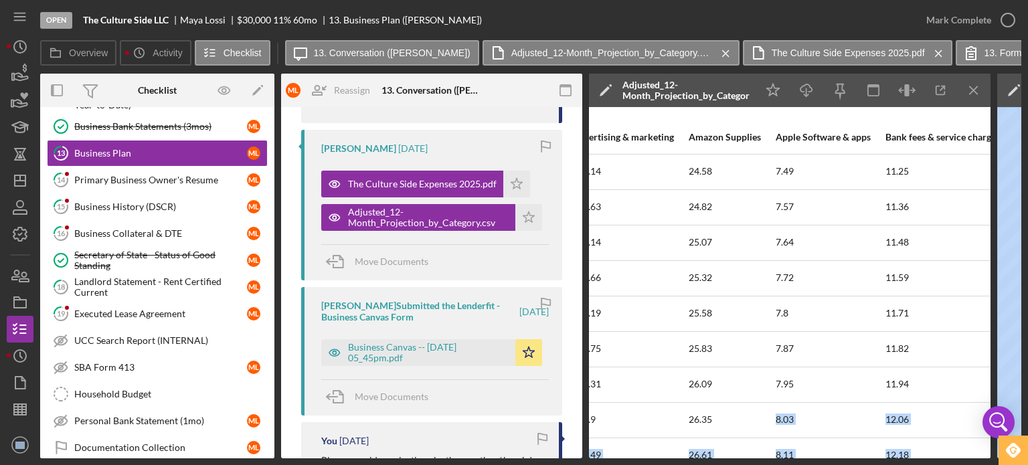
drag, startPoint x: 988, startPoint y: 436, endPoint x: 984, endPoint y: 388, distance: 48.4
click at [984, 388] on body "Open The Culture Side LLC [PERSON_NAME] $30,000 $30,000 11 % 60 mo 13. Business…" at bounding box center [514, 232] width 1028 height 465
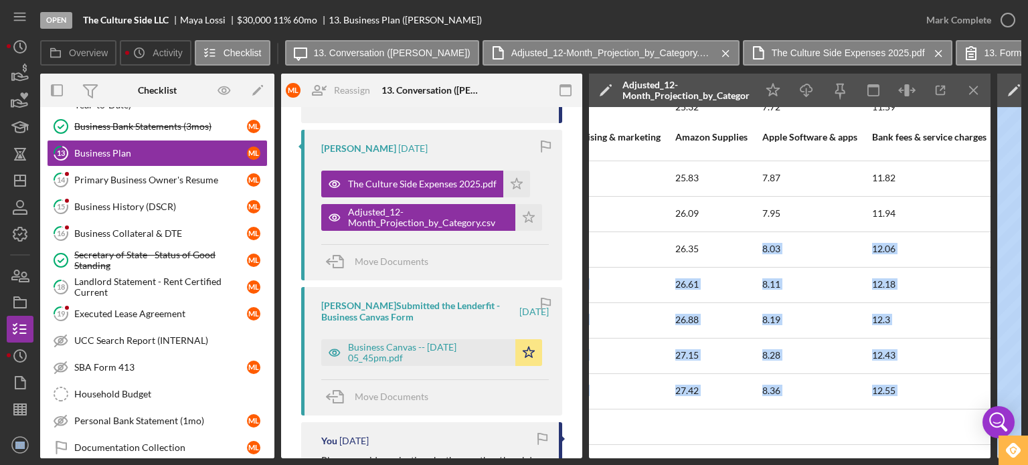
scroll to position [182, 143]
drag, startPoint x: 384, startPoint y: 348, endPoint x: 367, endPoint y: 356, distance: 18.9
click at [367, 356] on div "Business Canvas -- [DATE] 05_45pm.pdf" at bounding box center [428, 352] width 161 height 21
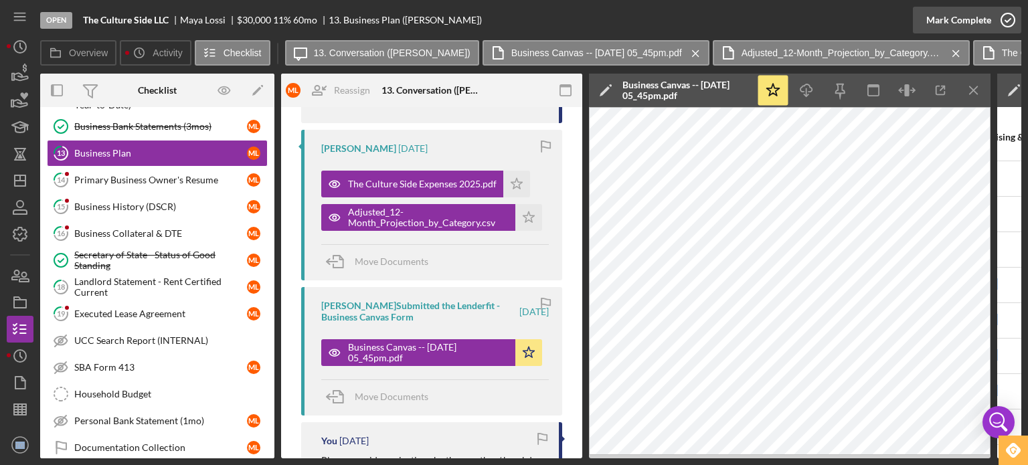
click at [1001, 23] on icon "button" at bounding box center [1008, 19] width 33 height 33
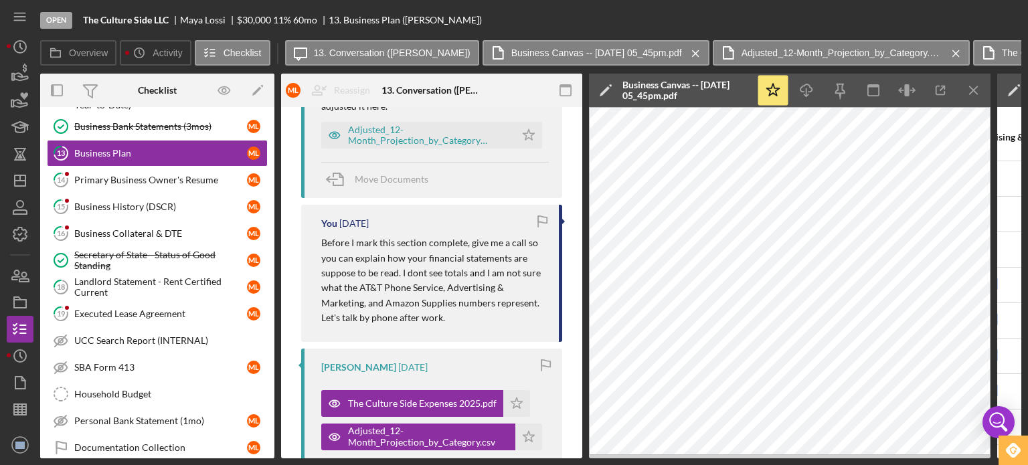
scroll to position [872, 0]
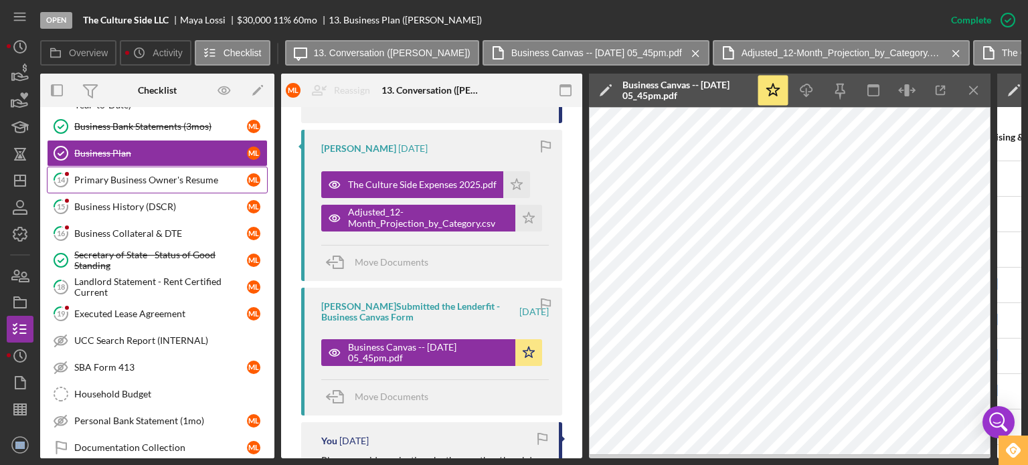
click at [87, 180] on div "Primary Business Owner's Resume" at bounding box center [160, 180] width 173 height 11
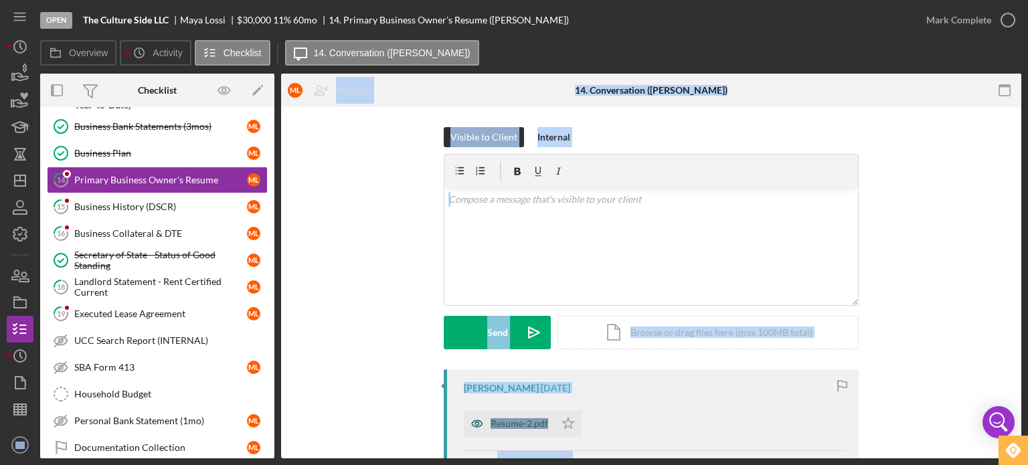
click at [552, 422] on div "Resume-2.pdf" at bounding box center [509, 423] width 91 height 27
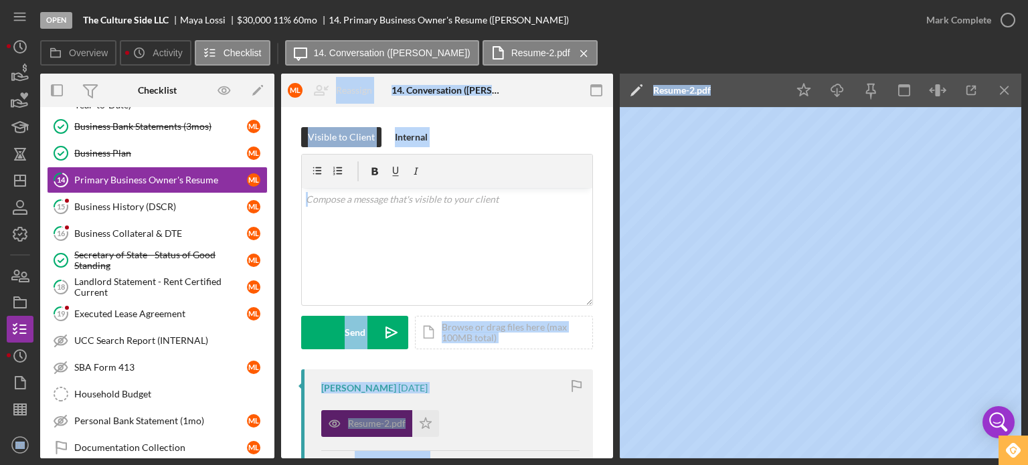
click at [552, 422] on div "Resume-2.pdf Icon/Star" at bounding box center [450, 420] width 258 height 33
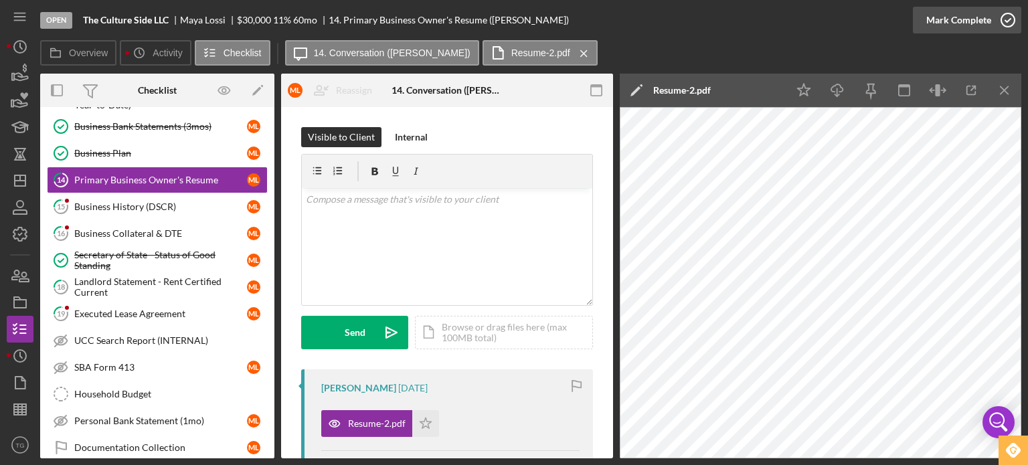
click at [1002, 20] on icon "button" at bounding box center [1008, 19] width 33 height 33
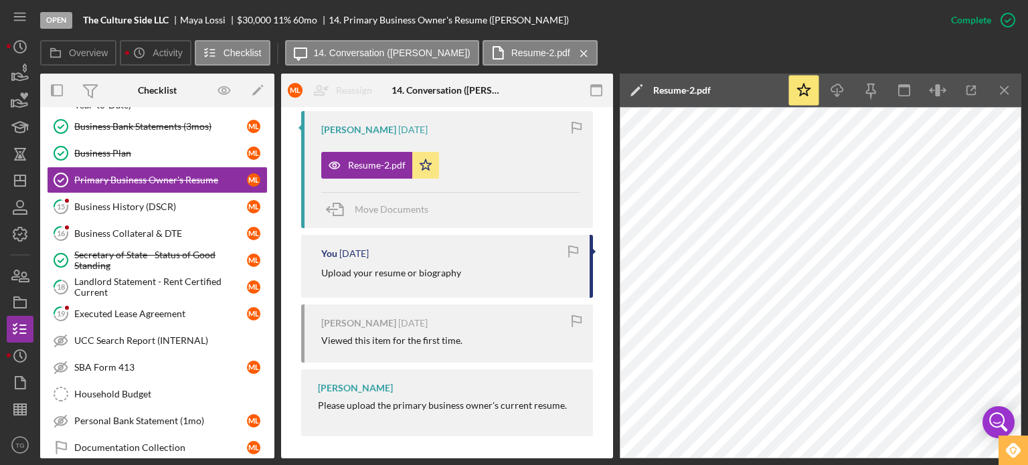
scroll to position [508, 0]
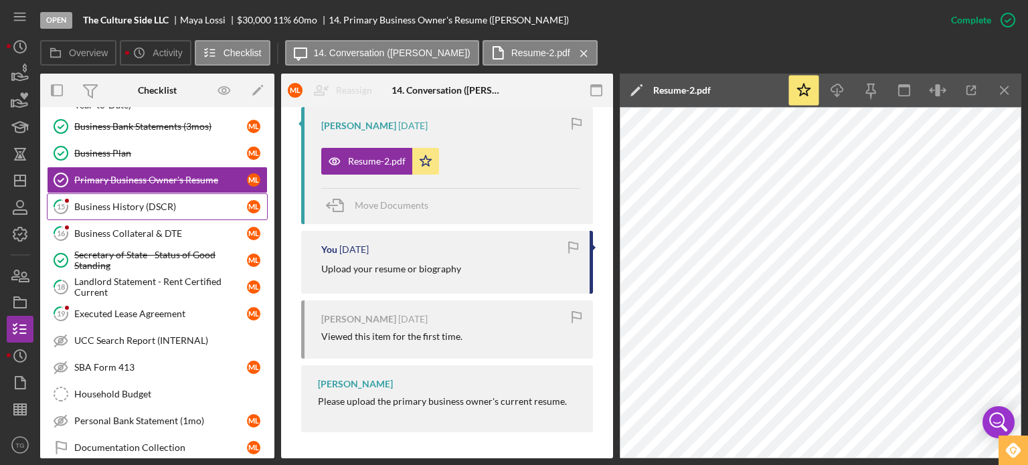
click at [122, 204] on div "Business History (DSCR)" at bounding box center [160, 207] width 173 height 11
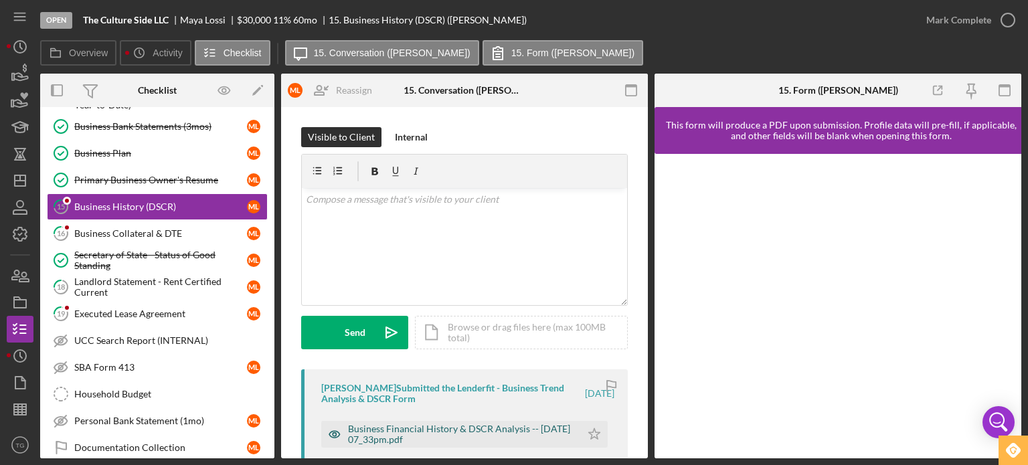
click at [403, 433] on div "Business Financial History & DSCR Analysis -- [DATE] 07_33pm.pdf" at bounding box center [461, 434] width 226 height 21
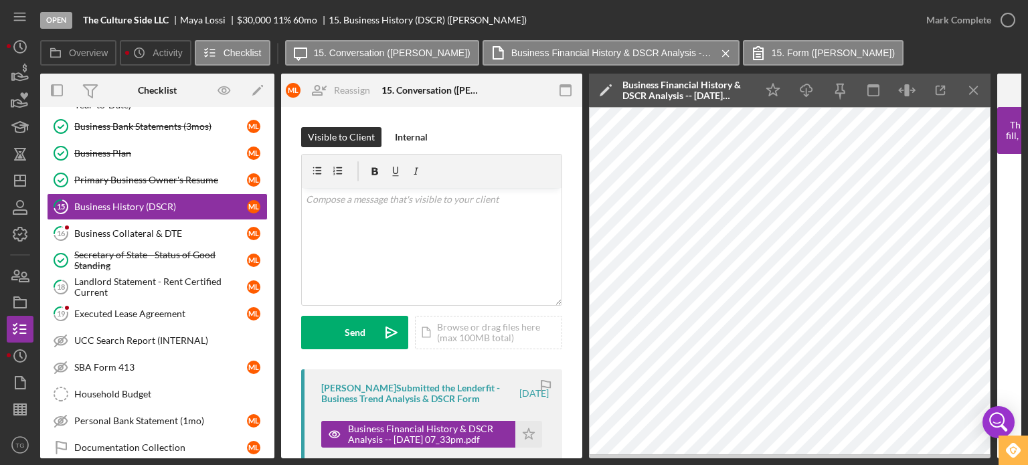
click at [573, 428] on div "Visible to Client Internal v Color teal Color pink Remove color Add row above A…" at bounding box center [431, 407] width 301 height 601
click at [578, 430] on div "Visible to Client Internal v Color teal Color pink Remove color Add row above A…" at bounding box center [431, 407] width 301 height 601
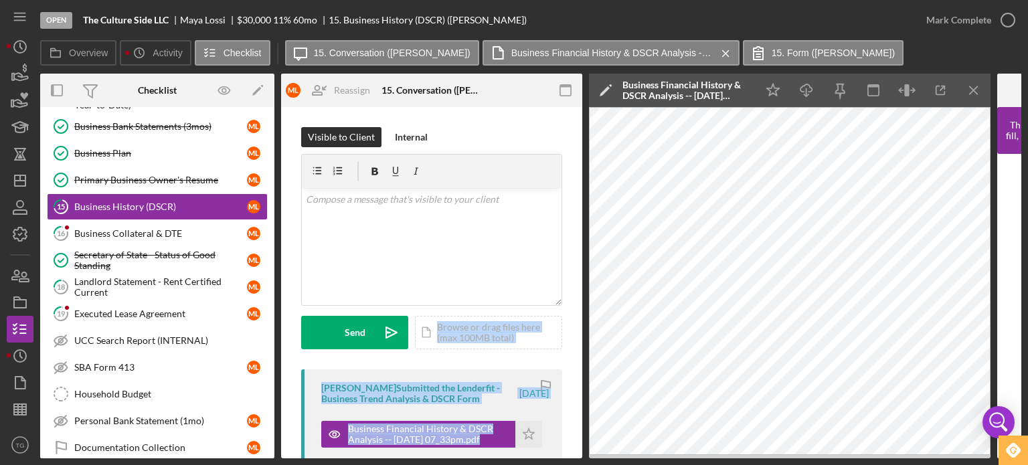
drag, startPoint x: 578, startPoint y: 430, endPoint x: 576, endPoint y: 363, distance: 67.0
click at [576, 363] on div "Visible to Client Internal v Color teal Color pink Remove color Add row above A…" at bounding box center [431, 407] width 301 height 601
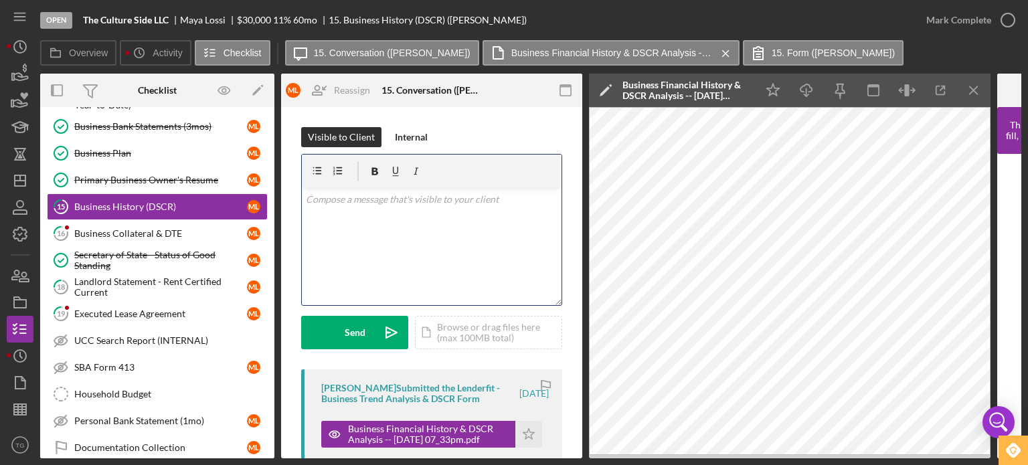
click at [386, 198] on p at bounding box center [432, 199] width 252 height 15
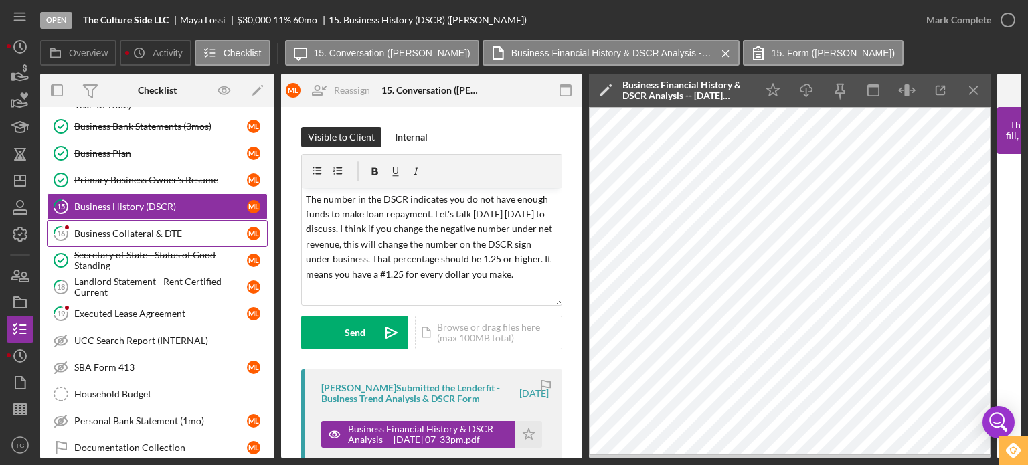
click at [153, 228] on div "Business Collateral & DTE" at bounding box center [160, 233] width 173 height 11
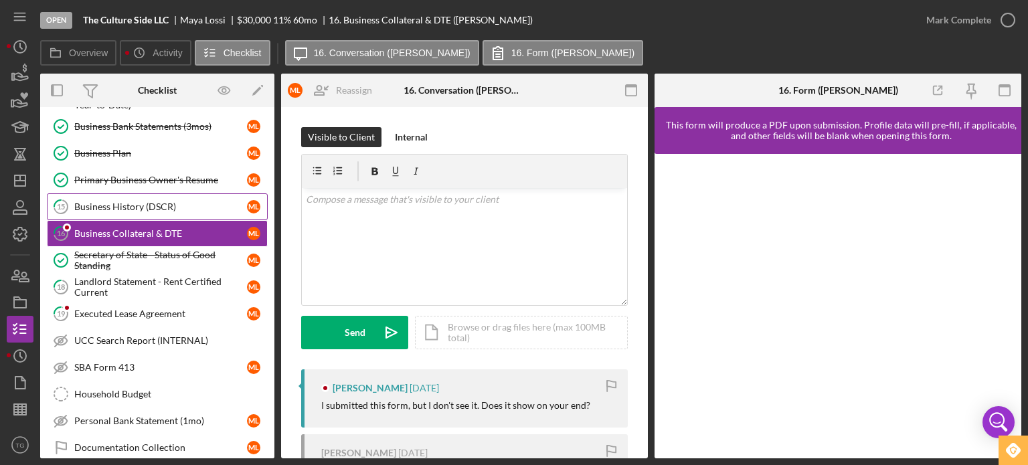
click at [152, 206] on div "Business History (DSCR)" at bounding box center [160, 207] width 173 height 11
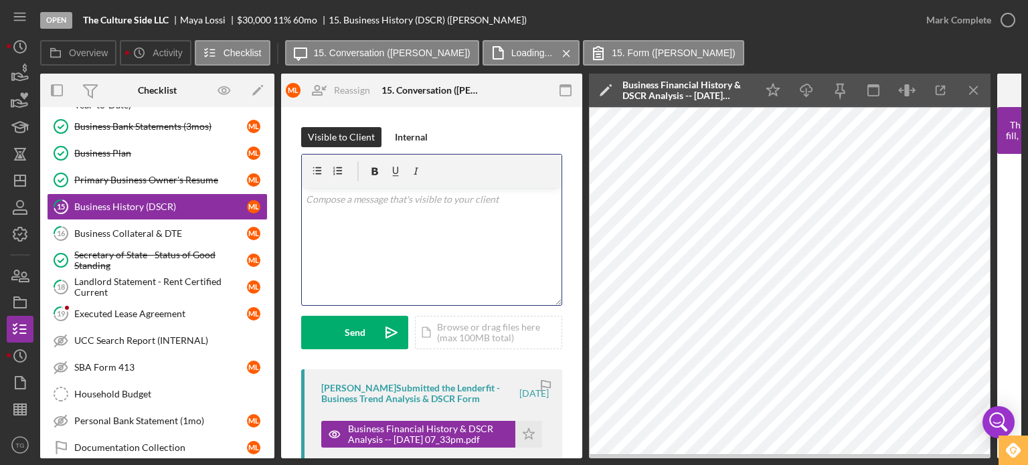
click at [370, 200] on p at bounding box center [432, 199] width 252 height 15
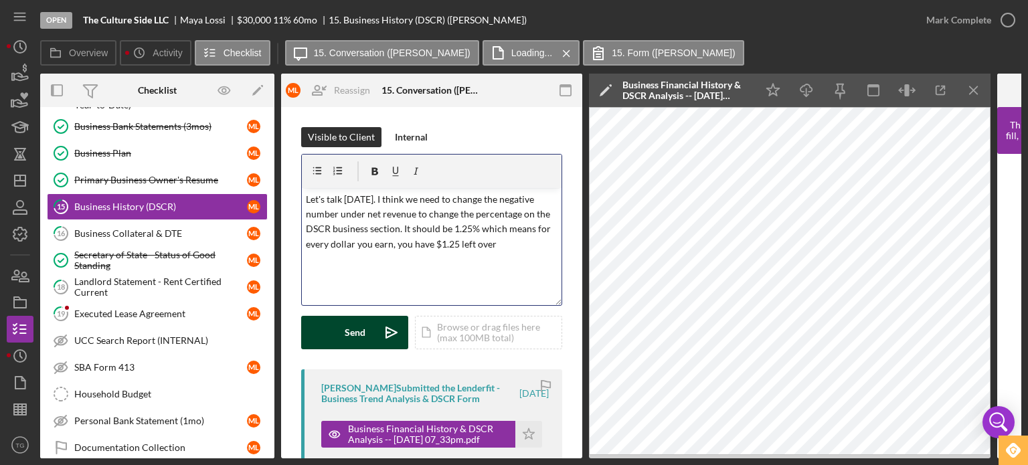
click at [358, 326] on div "Send" at bounding box center [355, 332] width 21 height 33
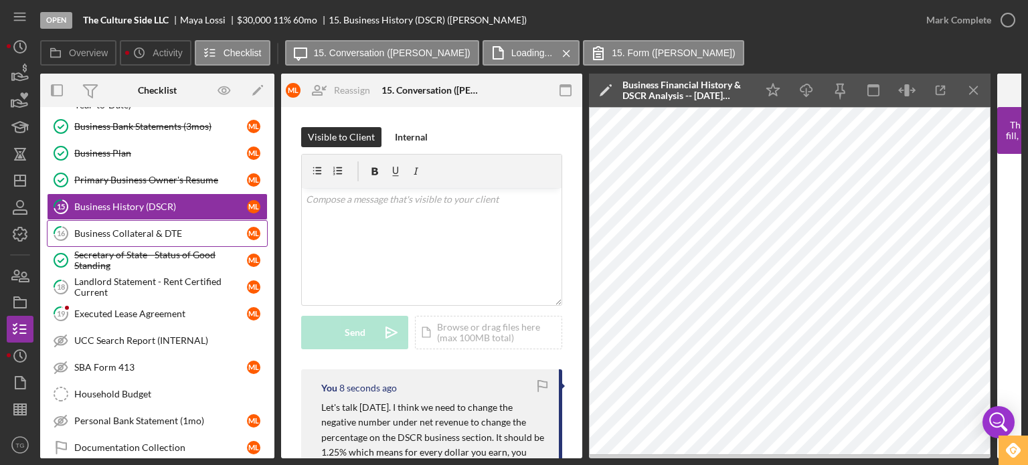
click at [144, 228] on div "Business Collateral & DTE" at bounding box center [160, 233] width 173 height 11
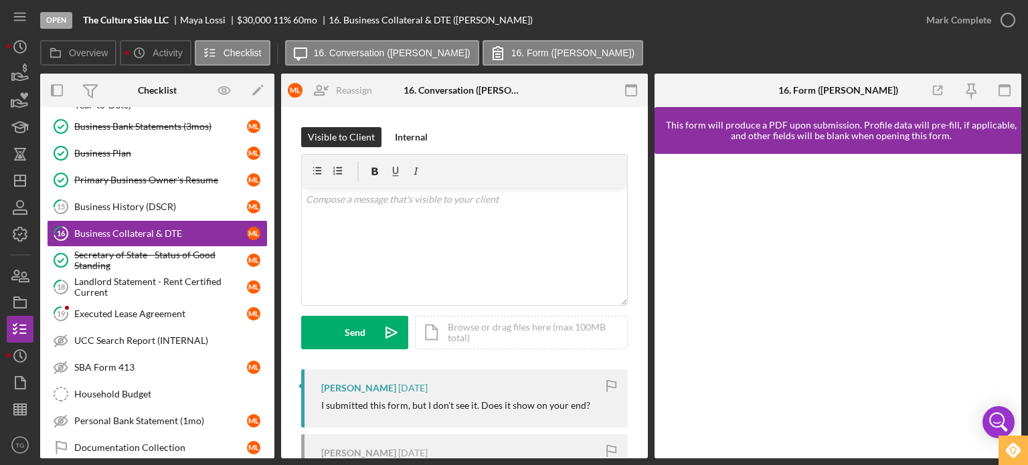
click at [643, 427] on div "Visible to Client Internal v Color teal Color pink Remove color Add row above A…" at bounding box center [464, 378] width 367 height 542
drag, startPoint x: 643, startPoint y: 427, endPoint x: 641, endPoint y: 439, distance: 12.1
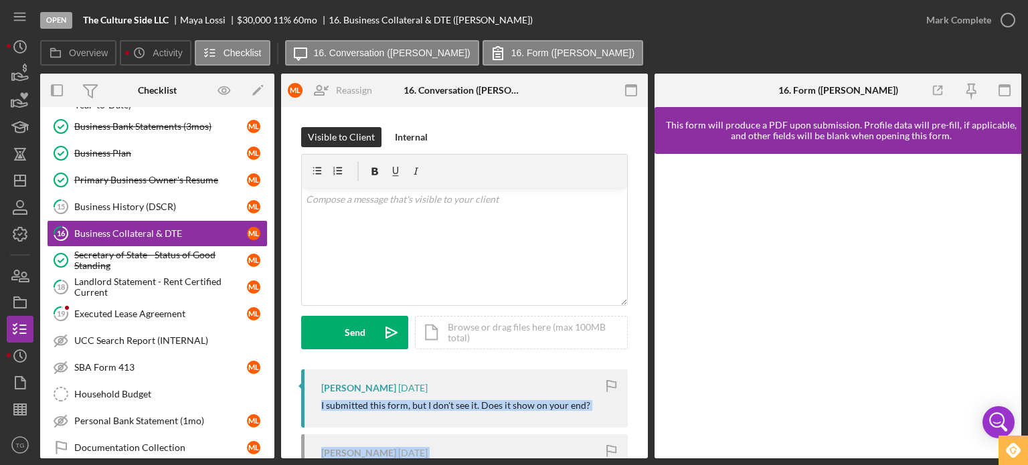
click at [641, 439] on div "Visible to Client Internal v Color teal Color pink Remove color Add row above A…" at bounding box center [464, 378] width 367 height 542
drag, startPoint x: 641, startPoint y: 439, endPoint x: 641, endPoint y: 451, distance: 11.4
click at [641, 451] on div "Visible to Client Internal v Color teal Color pink Remove color Add row above A…" at bounding box center [464, 378] width 367 height 542
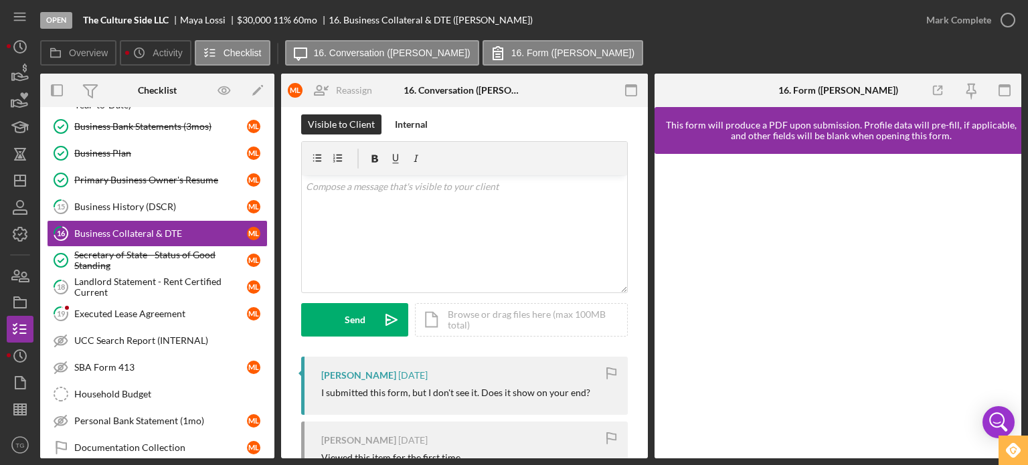
click at [641, 451] on div "Visible to Client Internal v Color teal Color pink Remove color Add row above A…" at bounding box center [464, 365] width 367 height 542
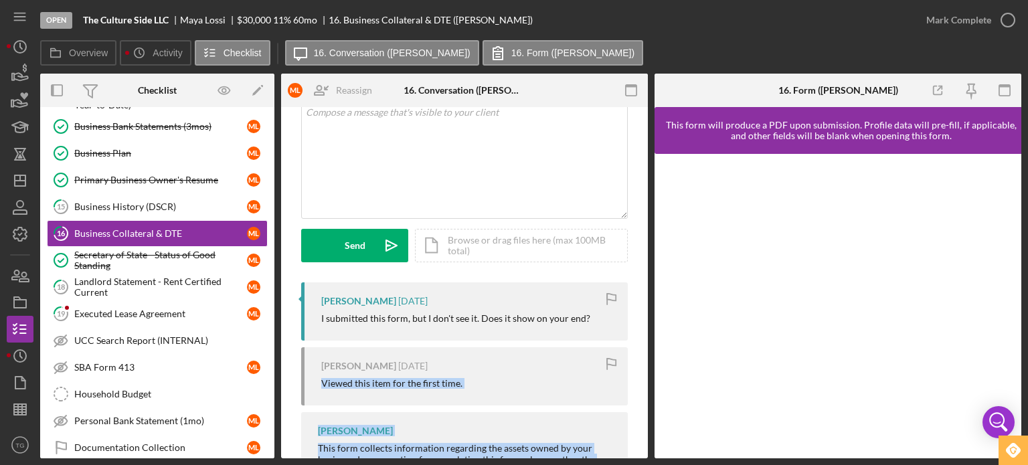
click at [645, 453] on div "16 Business Collateral & DTE M L Reassign [PERSON_NAME] [PERSON_NAME] [PERSON_N…" at bounding box center [464, 282] width 367 height 351
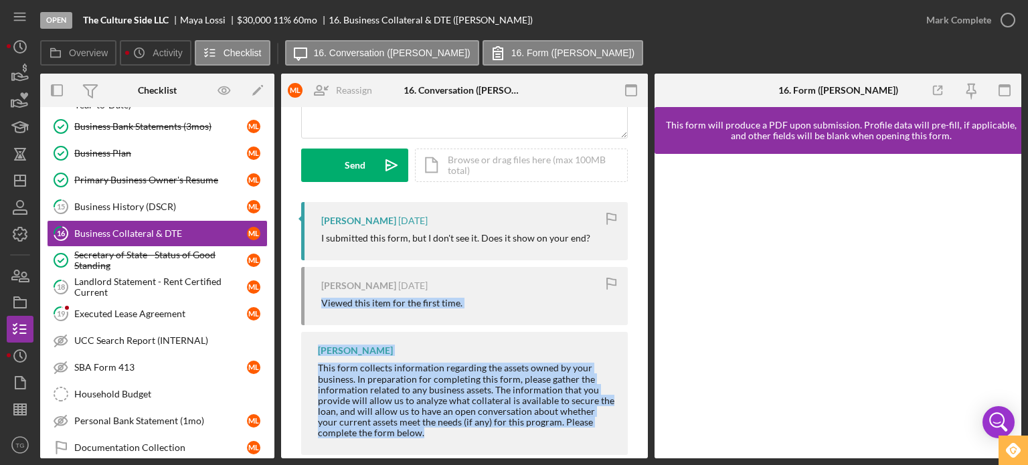
scroll to position [190, 0]
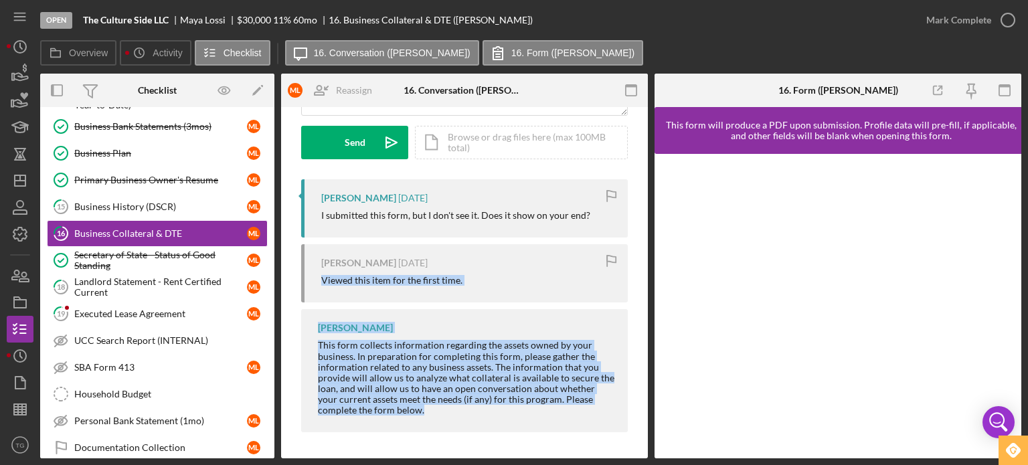
click at [512, 272] on div "[PERSON_NAME] [DATE] Viewed this item for the first time." at bounding box center [464, 273] width 327 height 58
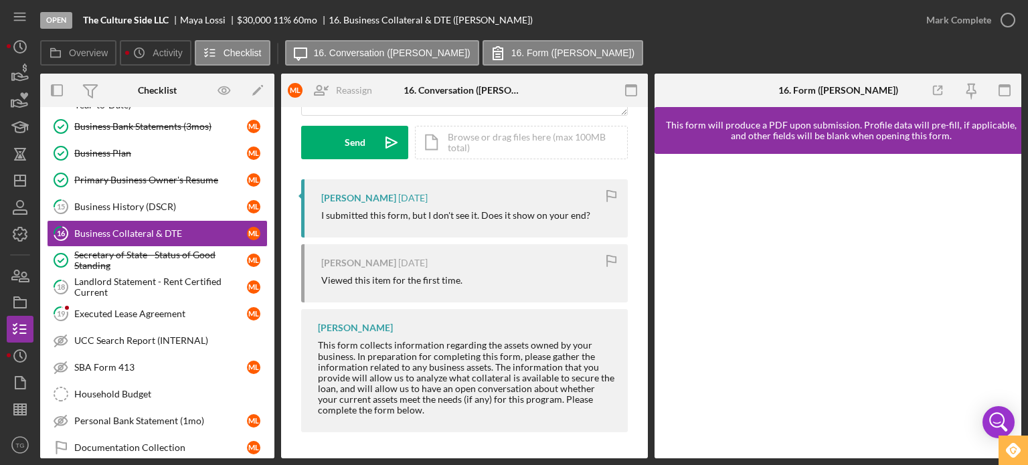
click at [512, 272] on div "[PERSON_NAME] [DATE] Viewed this item for the first time." at bounding box center [464, 273] width 327 height 58
click at [643, 132] on div "Visible to Client Internal v Color teal Color pink Remove color Add row above A…" at bounding box center [464, 188] width 367 height 542
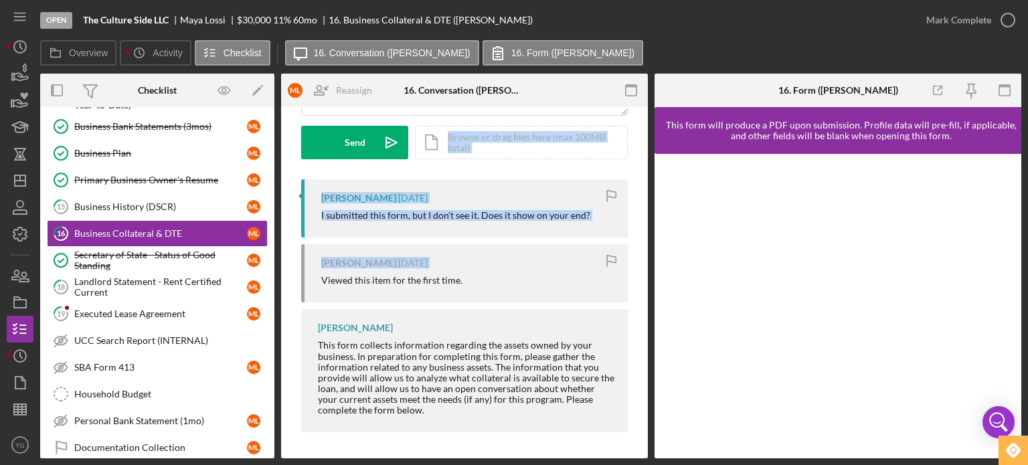
drag, startPoint x: 643, startPoint y: 132, endPoint x: 645, endPoint y: 244, distance: 111.8
click at [645, 244] on div "16 Business Collateral & DTE M L Reassign [PERSON_NAME] [PERSON_NAME] [PERSON_N…" at bounding box center [464, 282] width 367 height 351
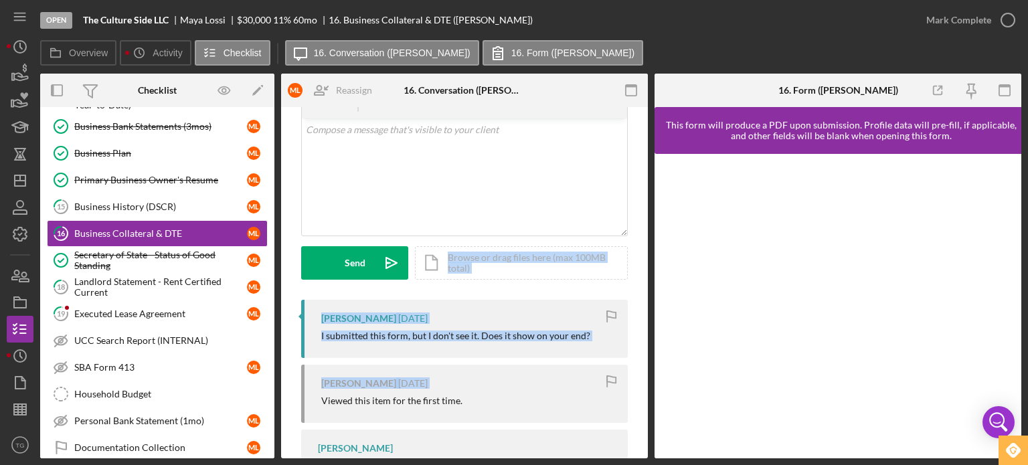
scroll to position [0, 0]
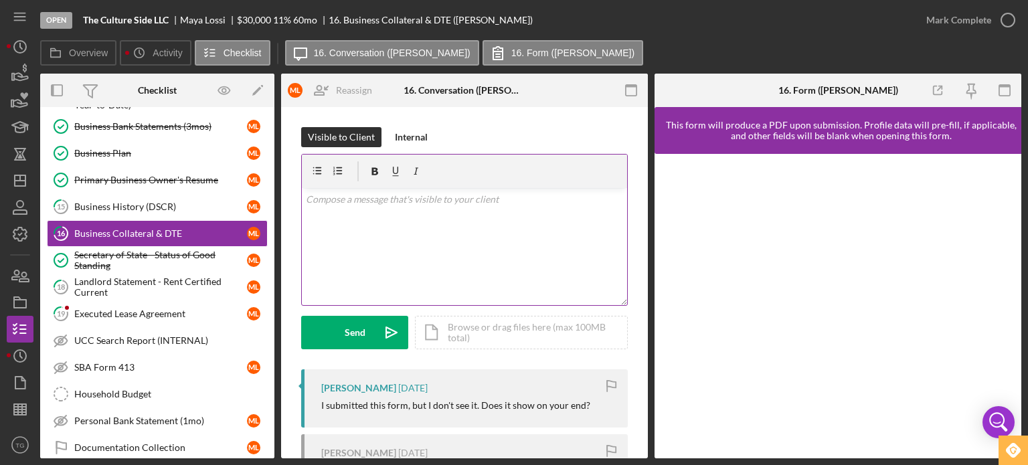
click at [415, 183] on div at bounding box center [464, 171] width 325 height 33
click at [398, 196] on p at bounding box center [465, 199] width 318 height 15
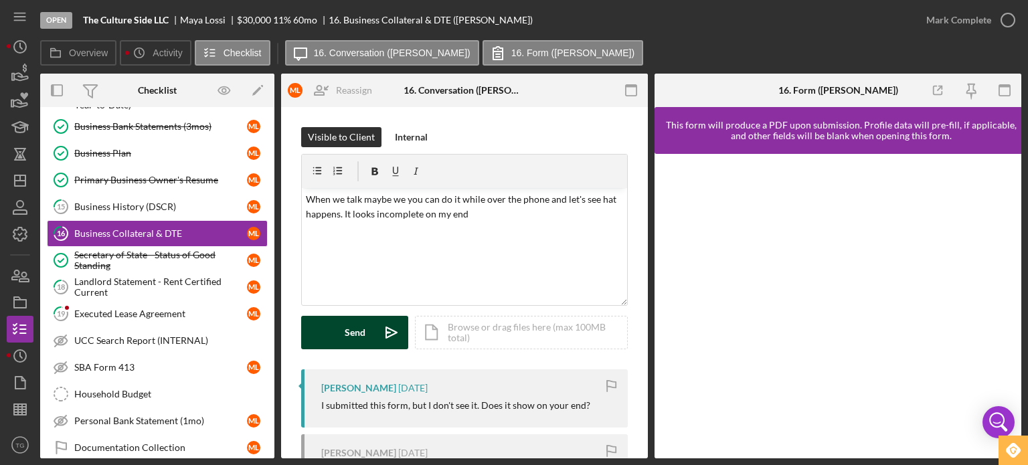
click at [355, 345] on div "Send" at bounding box center [355, 332] width 21 height 33
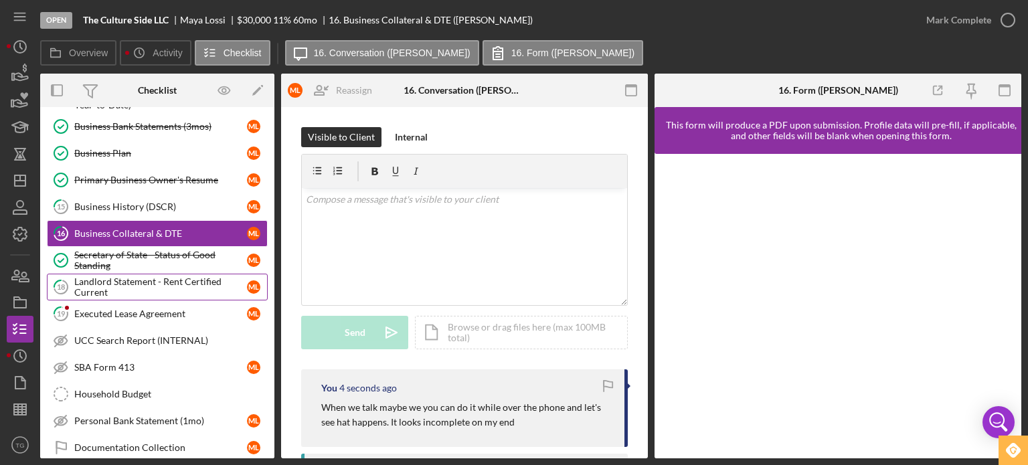
click at [163, 285] on div "Landlord Statement - Rent Certified Current" at bounding box center [160, 287] width 173 height 21
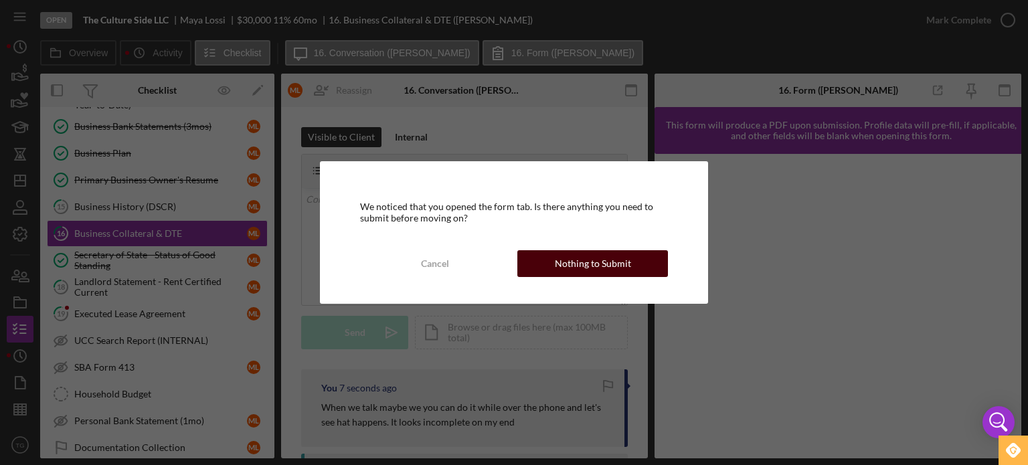
click at [597, 272] on div "Nothing to Submit" at bounding box center [593, 263] width 76 height 27
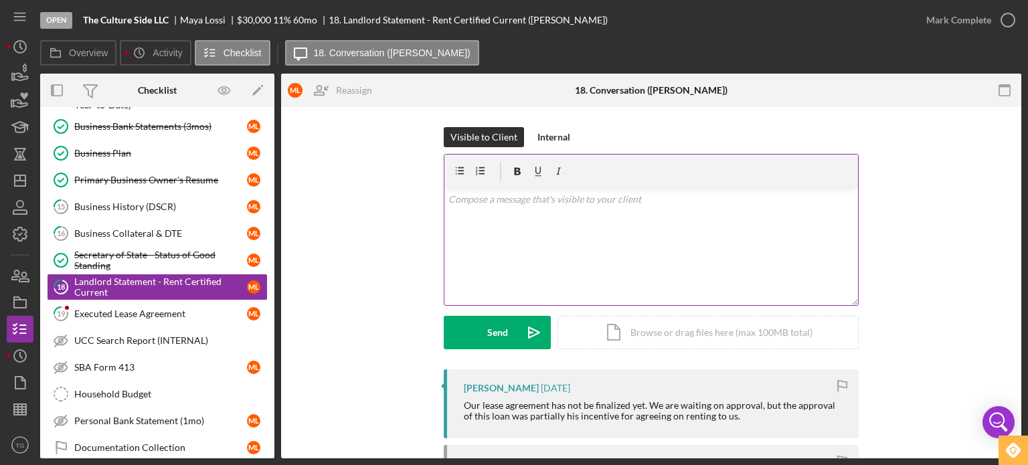
click at [472, 200] on p at bounding box center [652, 199] width 406 height 15
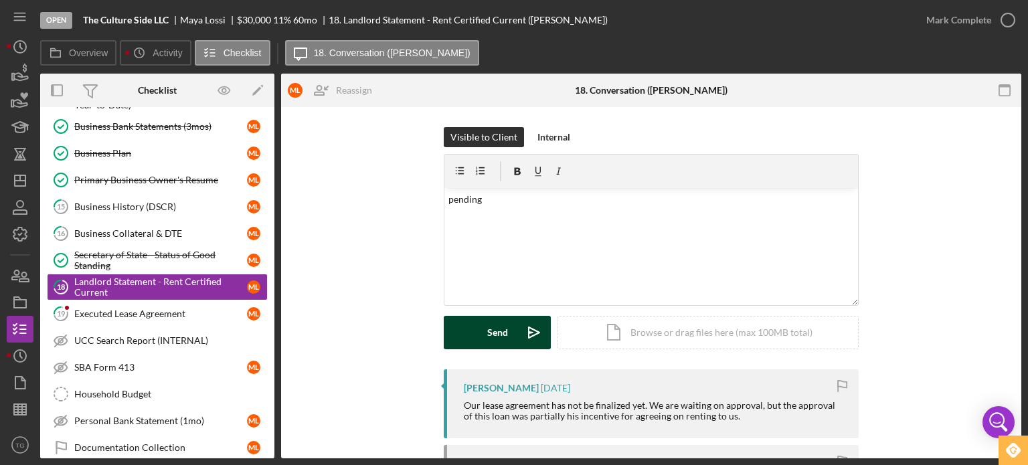
click at [475, 342] on button "Send Icon/icon-invite-send" at bounding box center [497, 332] width 107 height 33
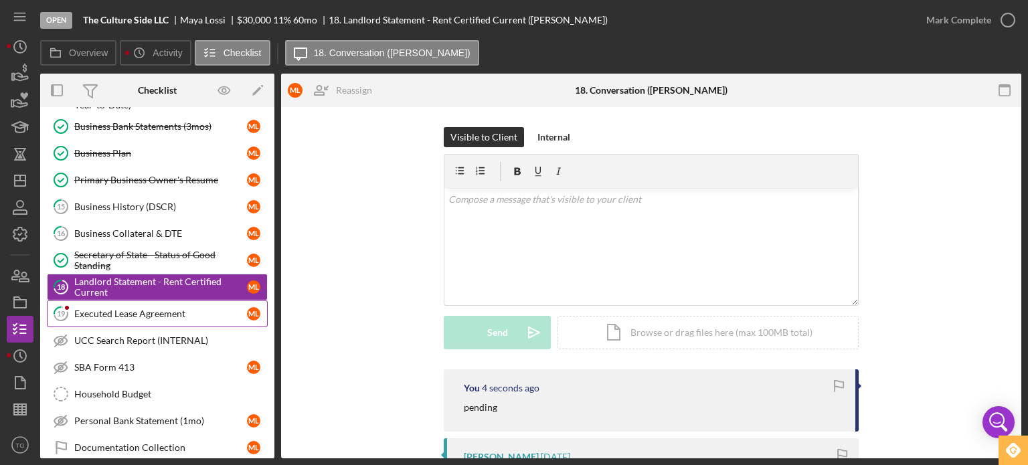
click at [161, 311] on div "Executed Lease Agreement" at bounding box center [160, 314] width 173 height 11
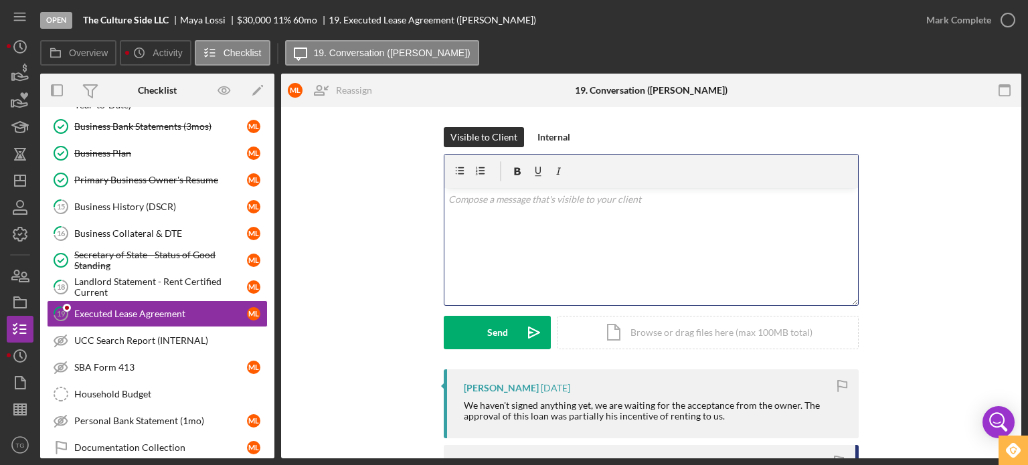
click at [472, 200] on p at bounding box center [652, 199] width 406 height 15
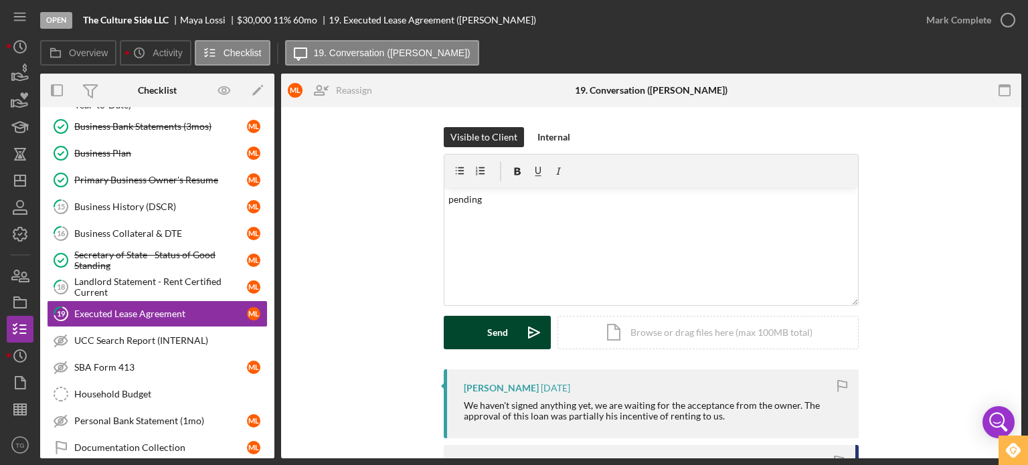
click at [467, 326] on button "Send Icon/icon-invite-send" at bounding box center [497, 332] width 107 height 33
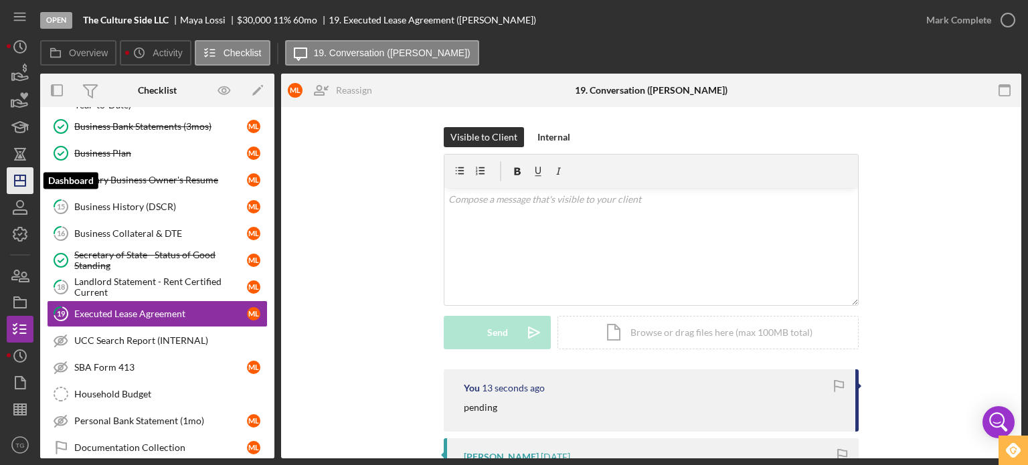
click at [23, 189] on icon "Icon/Dashboard" at bounding box center [19, 180] width 33 height 33
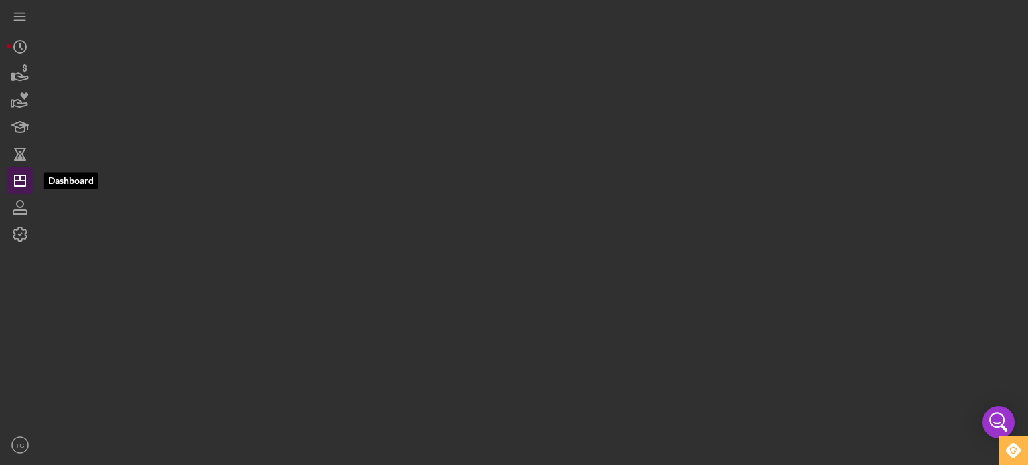
click at [23, 189] on icon "Icon/Dashboard" at bounding box center [19, 180] width 33 height 33
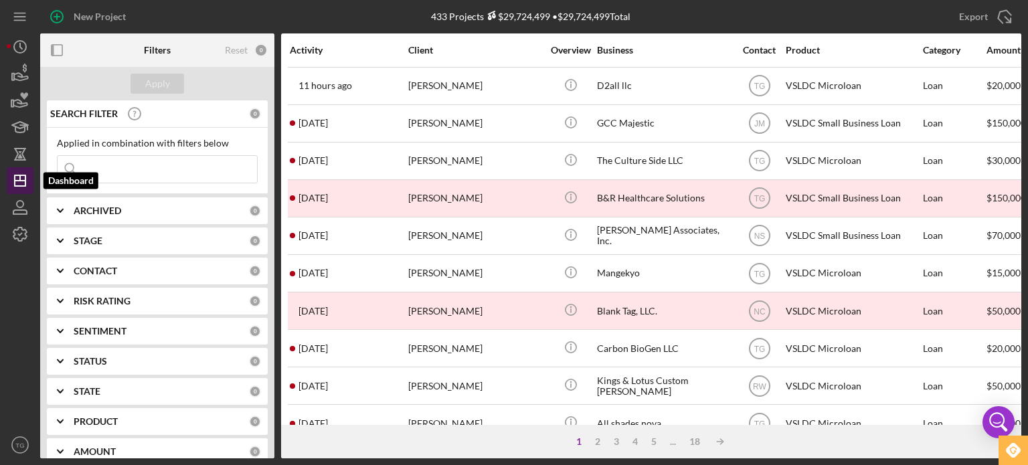
click at [23, 189] on icon "Icon/Dashboard" at bounding box center [19, 180] width 33 height 33
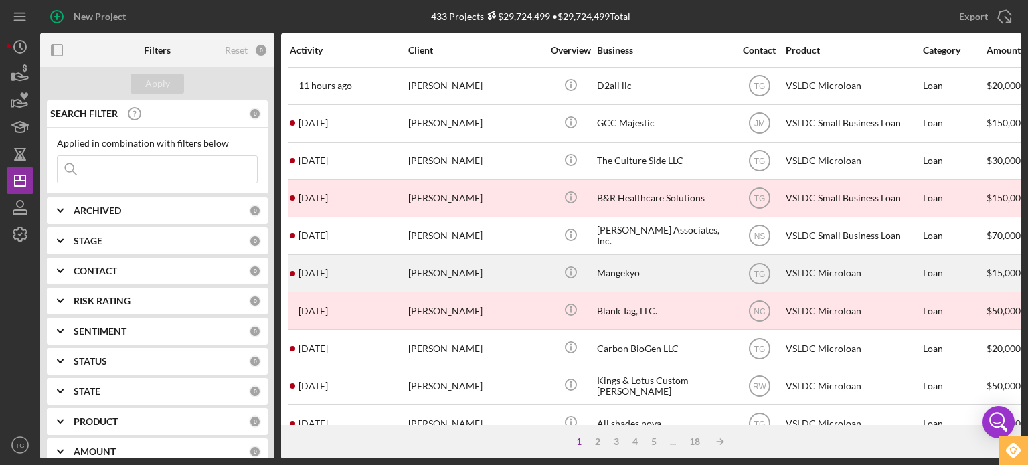
click at [410, 269] on div "[PERSON_NAME]" at bounding box center [475, 273] width 134 height 35
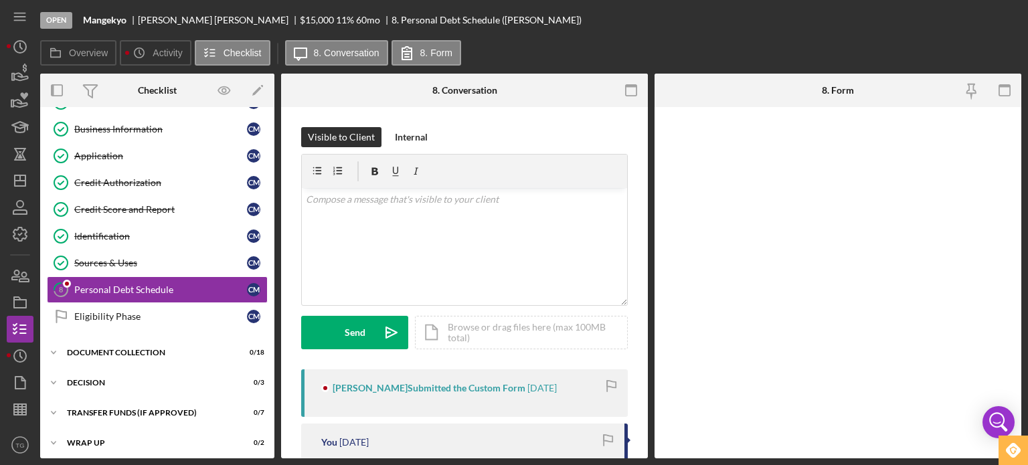
scroll to position [54, 0]
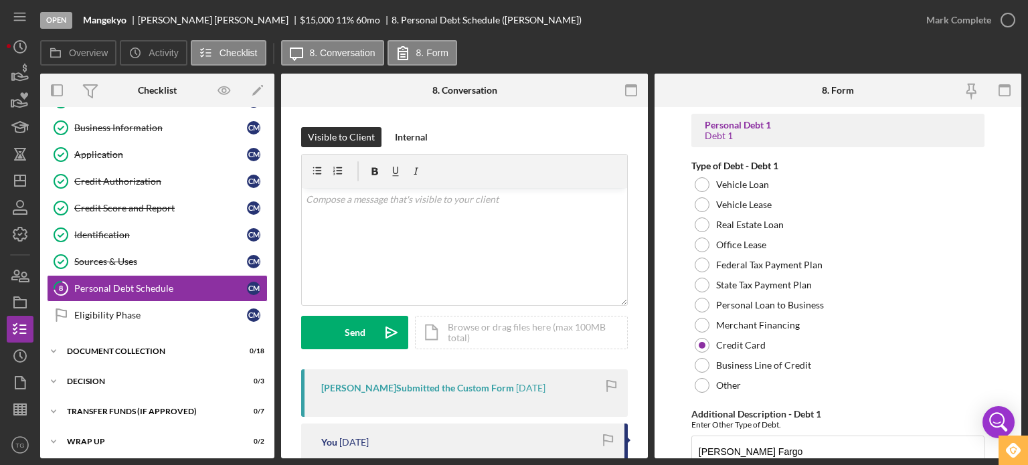
drag, startPoint x: 652, startPoint y: 411, endPoint x: 633, endPoint y: 440, distance: 34.7
click at [633, 440] on div "Overview Internal Workflow Stage Open Icon/Dropdown Arrow Archive (can unarchiv…" at bounding box center [531, 266] width 982 height 385
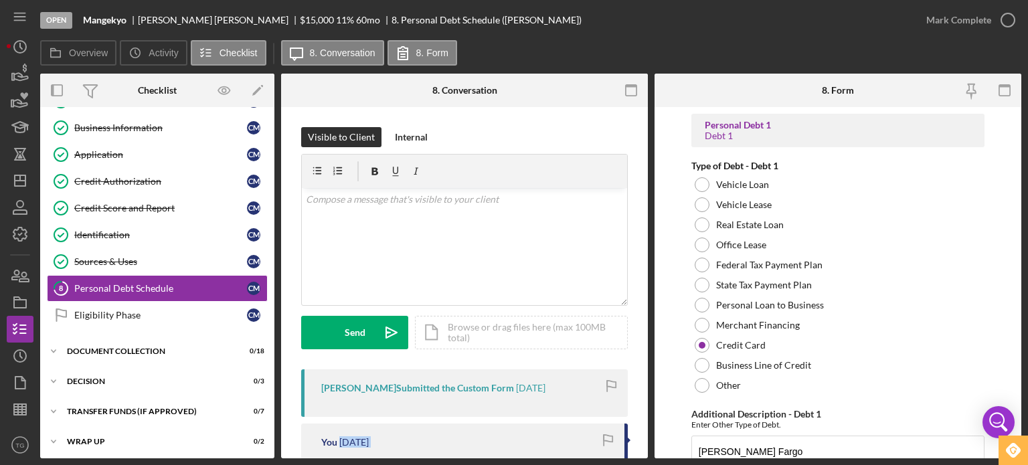
drag, startPoint x: 636, startPoint y: 442, endPoint x: 625, endPoint y: 343, distance: 99.7
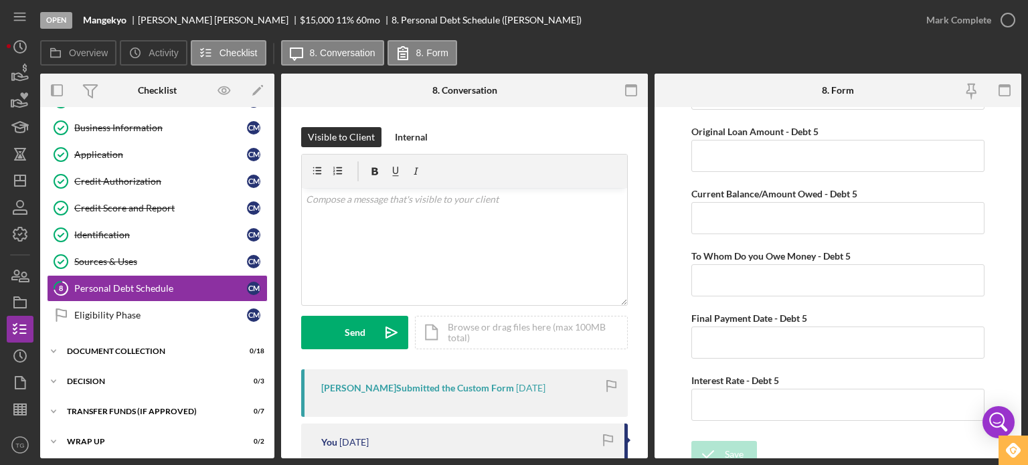
scroll to position [3801, 0]
click at [358, 195] on p at bounding box center [465, 199] width 318 height 15
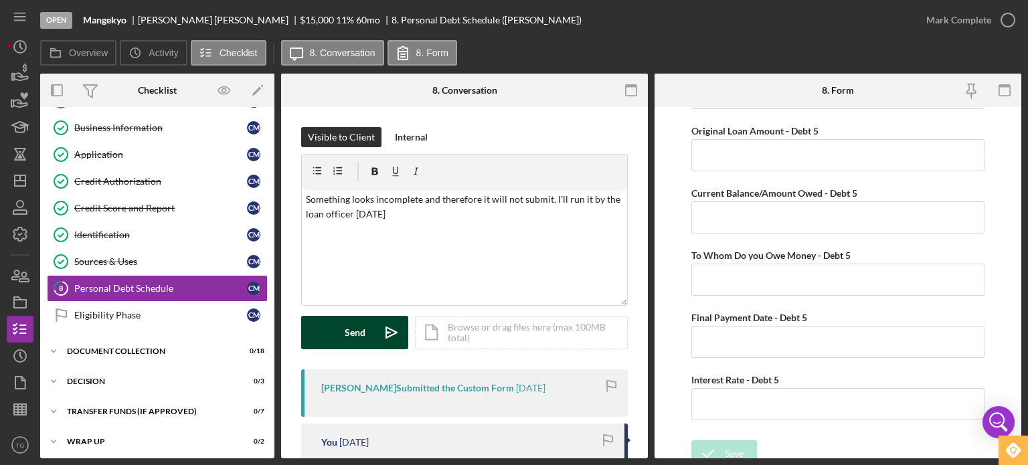
click at [338, 345] on button "Send Icon/icon-invite-send" at bounding box center [354, 332] width 107 height 33
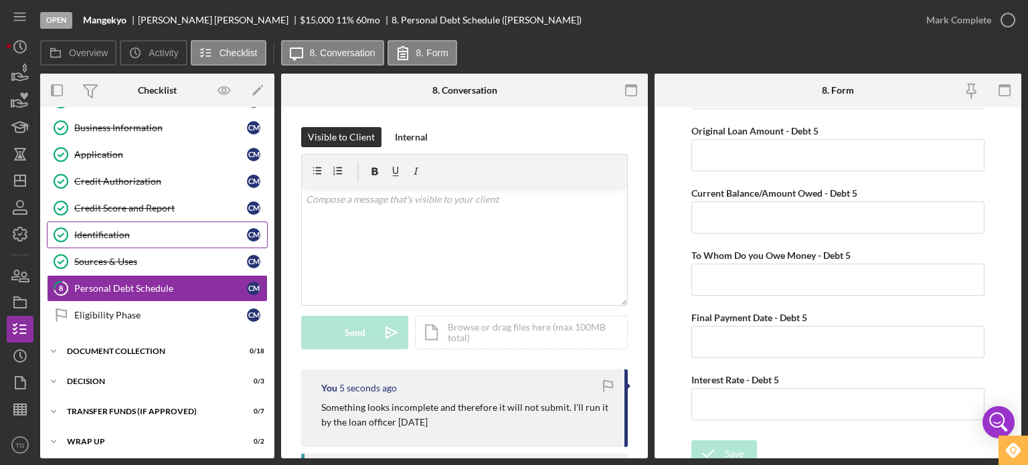
click at [112, 233] on div "Identification" at bounding box center [160, 235] width 173 height 11
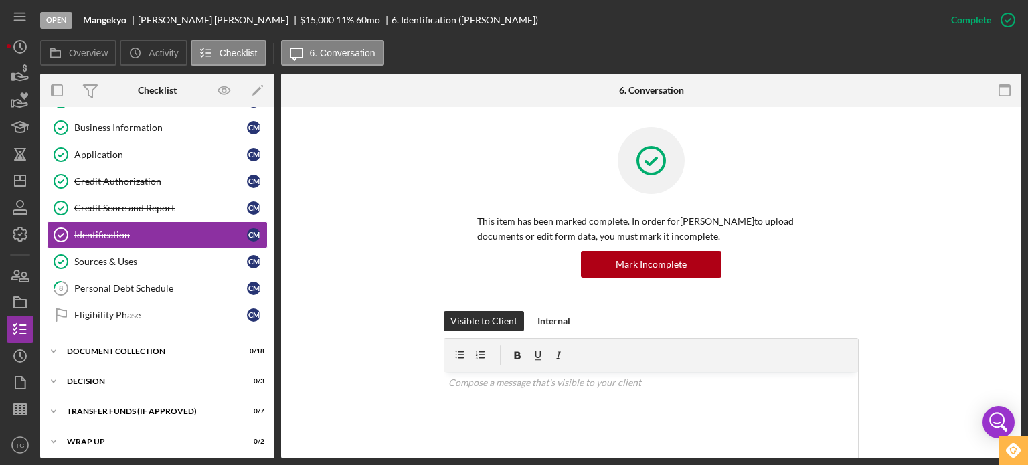
drag, startPoint x: 1022, startPoint y: 329, endPoint x: 1018, endPoint y: 337, distance: 9.0
click at [1018, 337] on div "Open Mangekyo [PERSON_NAME] $15,000 $15,000 11 % 60 mo 6. Identification ([PERS…" at bounding box center [514, 232] width 1028 height 465
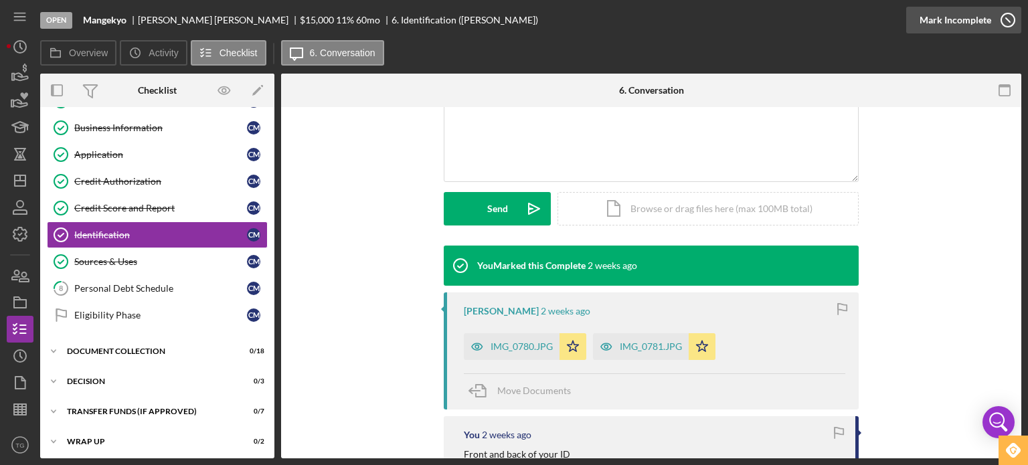
click at [1006, 18] on icon "button" at bounding box center [1008, 19] width 33 height 33
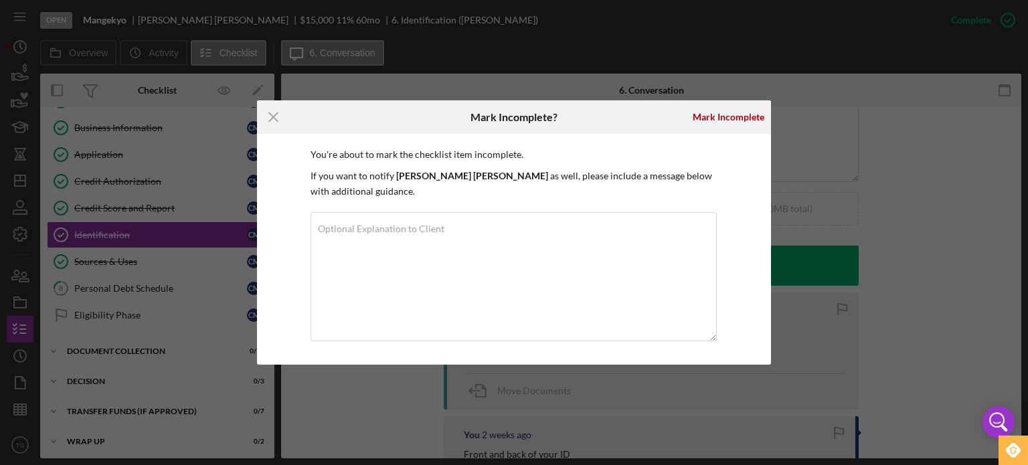
click at [874, 115] on div "Icon/Menu Close Mark Incomplete? [PERSON_NAME] You're about to mark the checkli…" at bounding box center [514, 232] width 1028 height 465
click at [809, 141] on div "Icon/Menu Close Mark Incomplete? [PERSON_NAME] You're about to mark the checkli…" at bounding box center [514, 232] width 1028 height 465
click at [276, 114] on line at bounding box center [273, 117] width 9 height 9
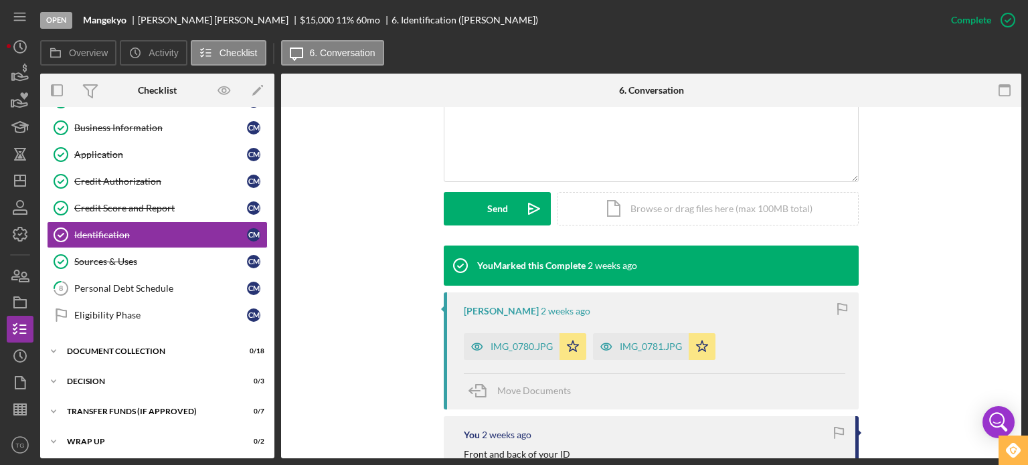
click at [276, 114] on div "Overview Internal Workflow Stage Open Icon/Dropdown Arrow Archive (can unarchiv…" at bounding box center [531, 266] width 982 height 385
